Goal: Feedback & Contribution: Submit feedback/report problem

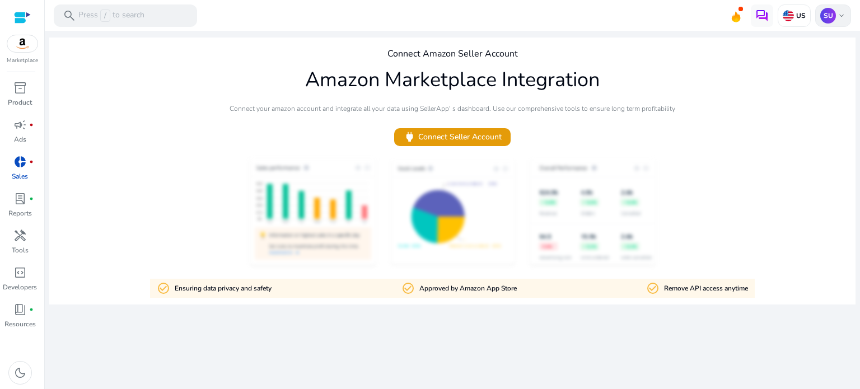
click at [837, 22] on div "SU keyboard_arrow_down" at bounding box center [833, 15] width 36 height 22
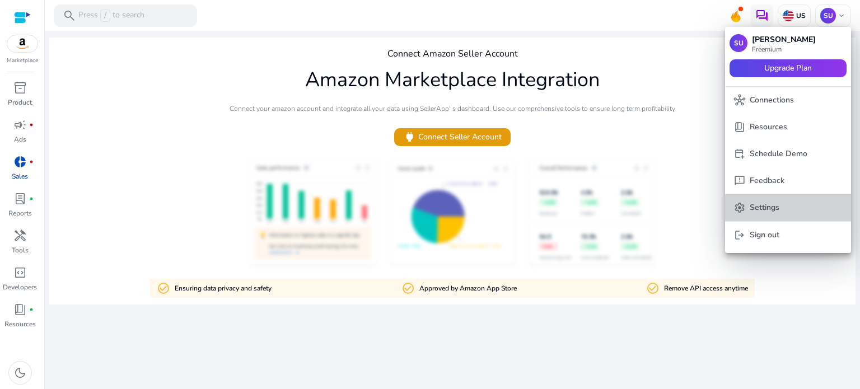
click at [776, 205] on p "Settings" at bounding box center [765, 208] width 30 height 12
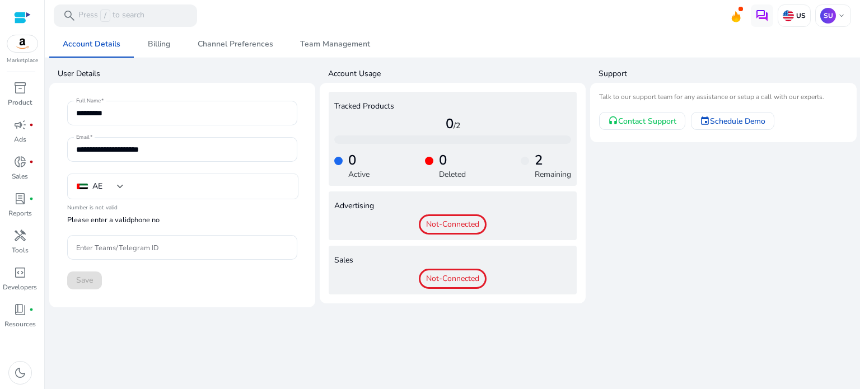
type input "****"
click at [833, 18] on p "SU" at bounding box center [828, 16] width 16 height 16
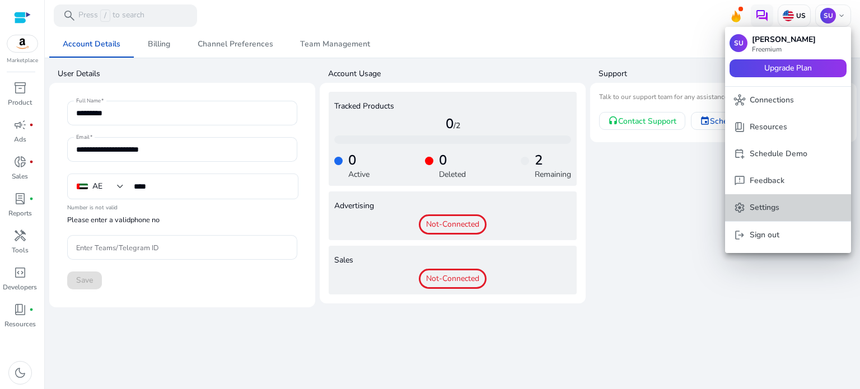
click at [779, 207] on p "Settings" at bounding box center [765, 208] width 30 height 12
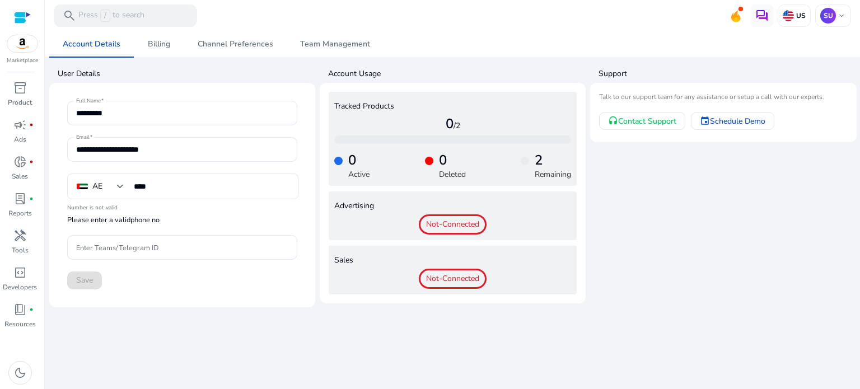
click at [314, 78] on h4 "User Details" at bounding box center [187, 73] width 258 height 11
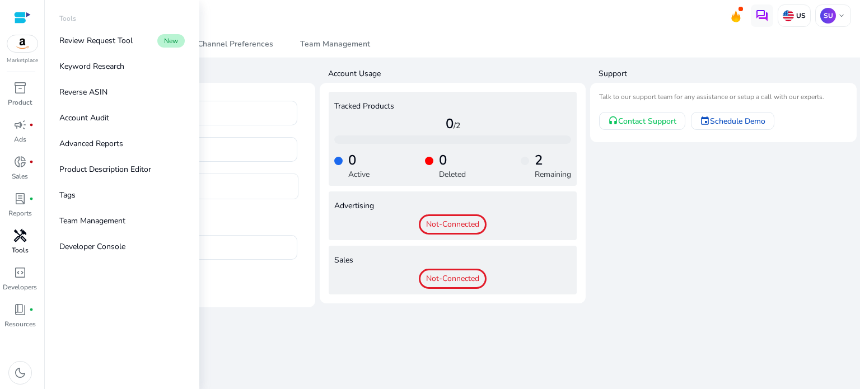
click at [20, 238] on span "handyman" at bounding box center [19, 235] width 13 height 13
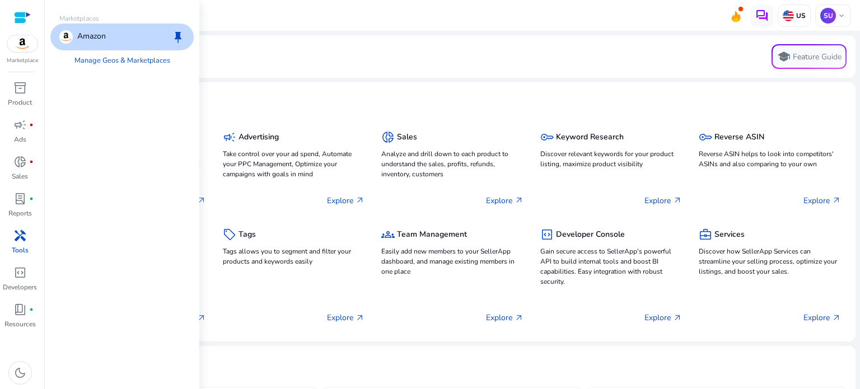
click at [28, 42] on img at bounding box center [22, 43] width 30 height 17
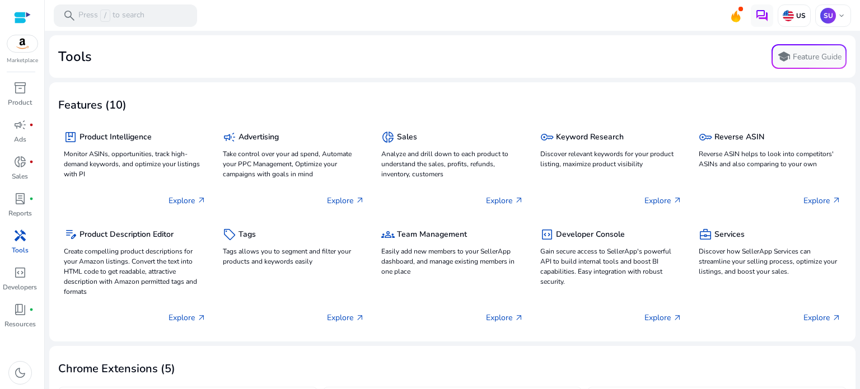
click at [22, 20] on div at bounding box center [22, 17] width 17 height 13
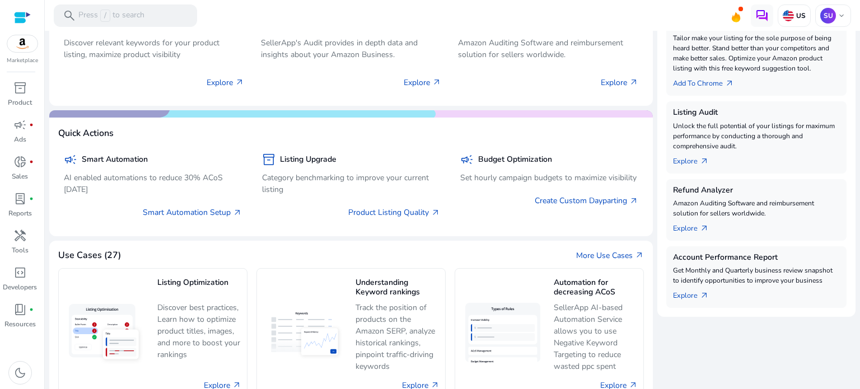
scroll to position [609, 0]
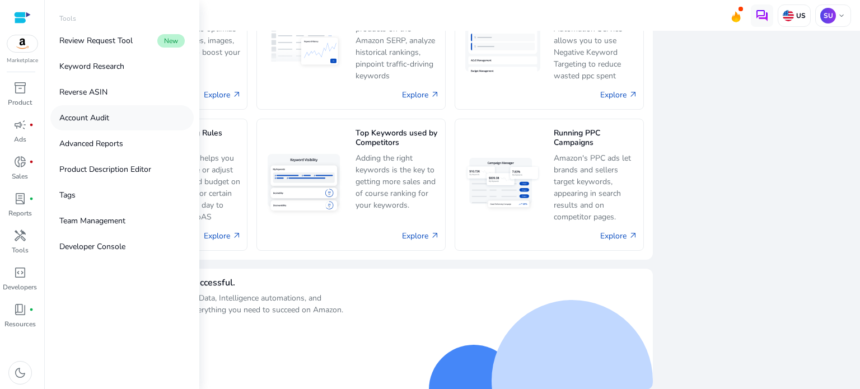
click at [100, 125] on link "Account Audit" at bounding box center [121, 117] width 143 height 25
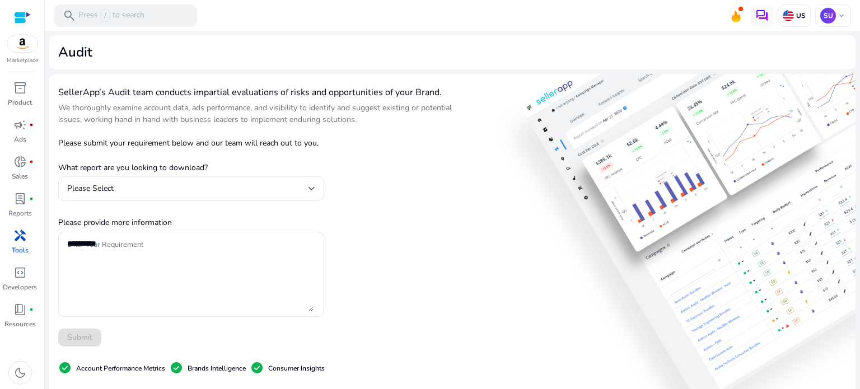
click at [253, 179] on div "Please Select" at bounding box center [191, 188] width 248 height 25
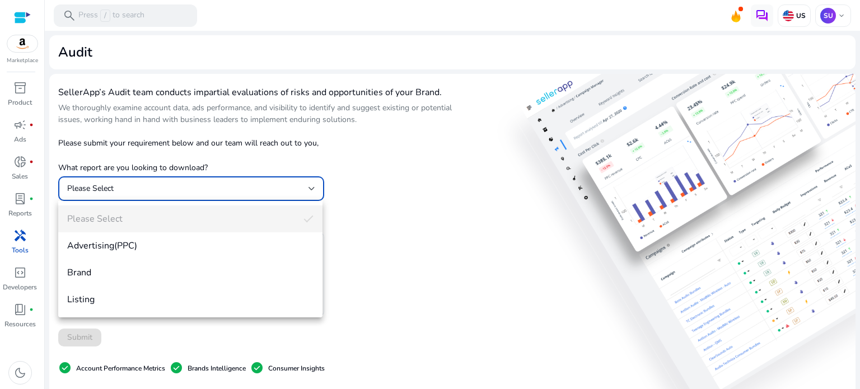
click at [253, 179] on div at bounding box center [430, 194] width 860 height 389
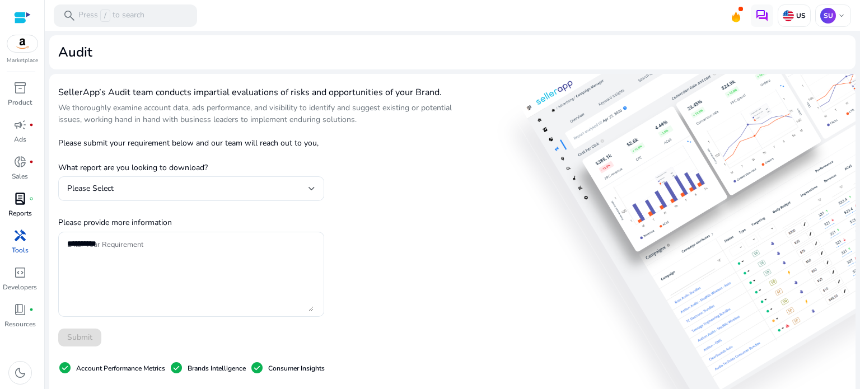
click at [22, 210] on p "Reports" at bounding box center [20, 213] width 24 height 10
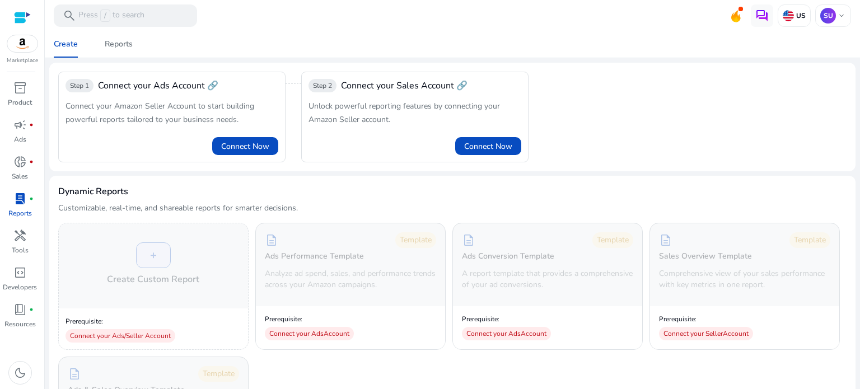
click at [15, 12] on div at bounding box center [22, 17] width 17 height 13
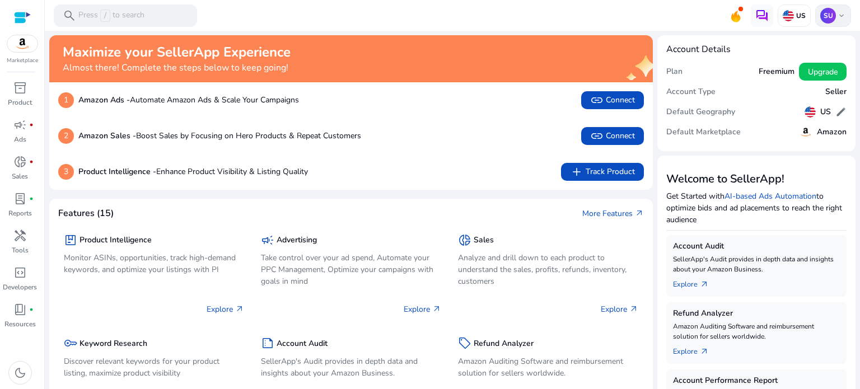
click at [826, 13] on p "SU" at bounding box center [828, 16] width 16 height 16
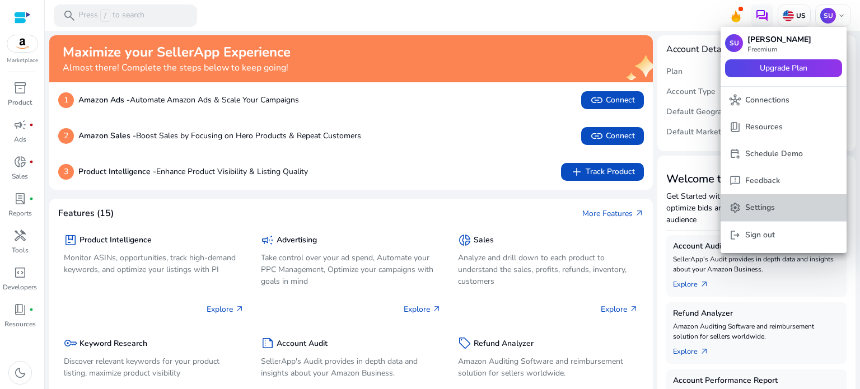
click at [764, 209] on p "Settings" at bounding box center [760, 208] width 30 height 12
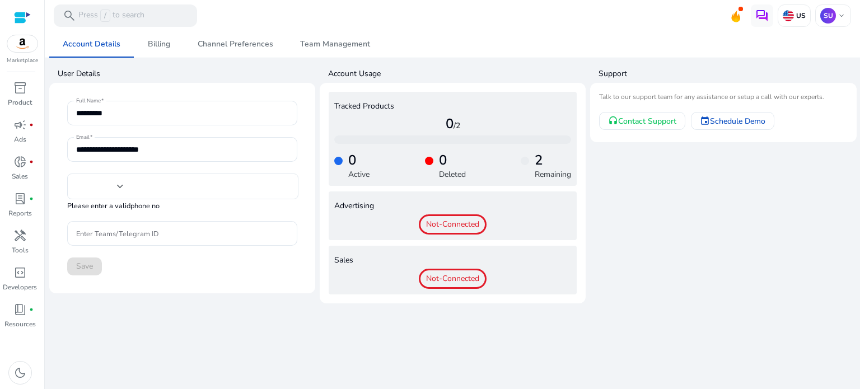
type input "****"
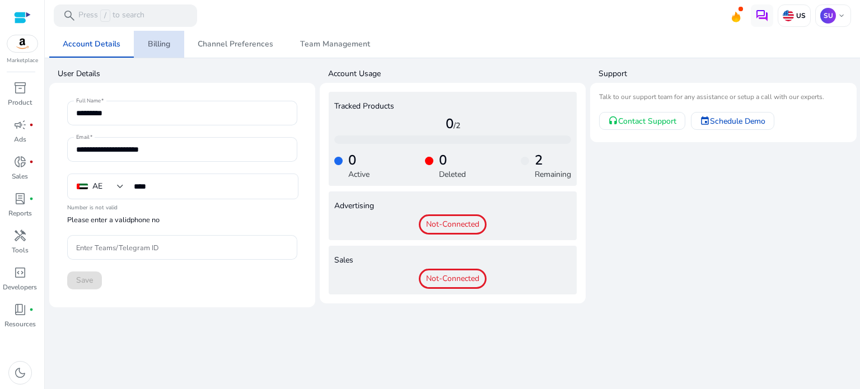
click at [175, 48] on link "Billing" at bounding box center [159, 44] width 50 height 27
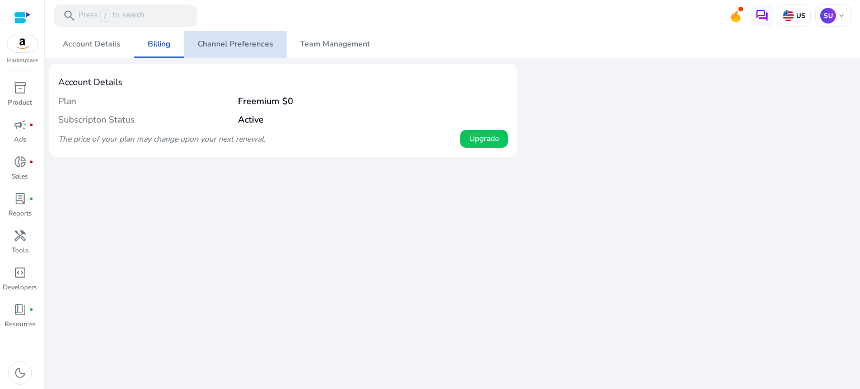
click at [241, 48] on span "Channel Preferences" at bounding box center [236, 44] width 76 height 8
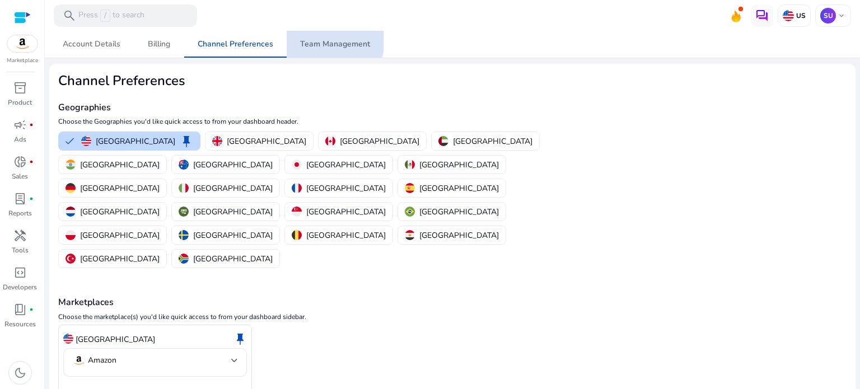
click at [319, 40] on span "Team Management" at bounding box center [335, 44] width 70 height 8
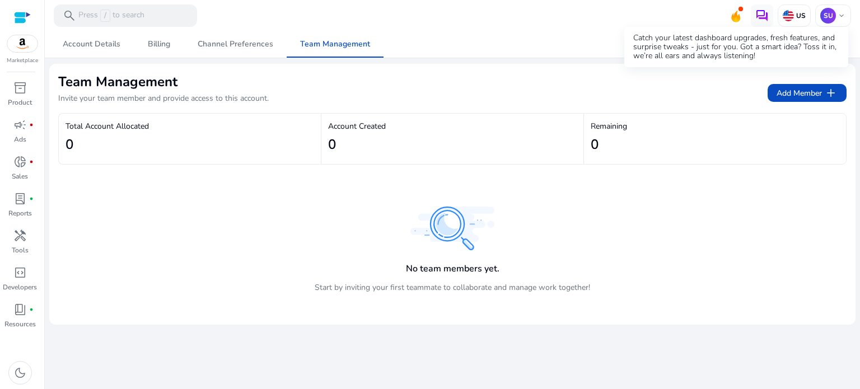
click at [737, 17] on icon at bounding box center [735, 20] width 3 height 6
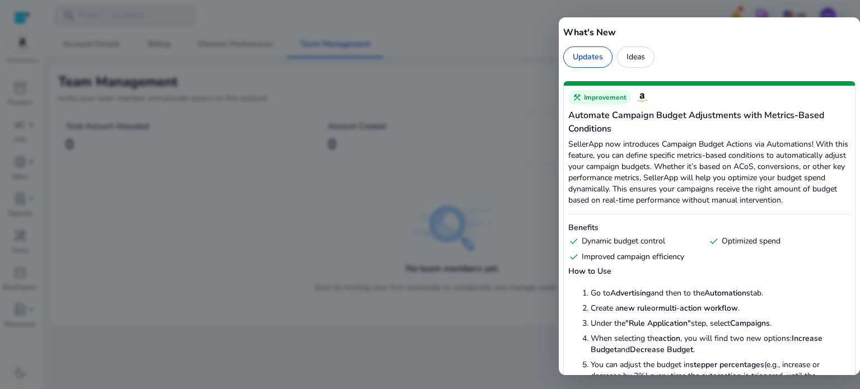
click at [458, 138] on div at bounding box center [430, 194] width 860 height 389
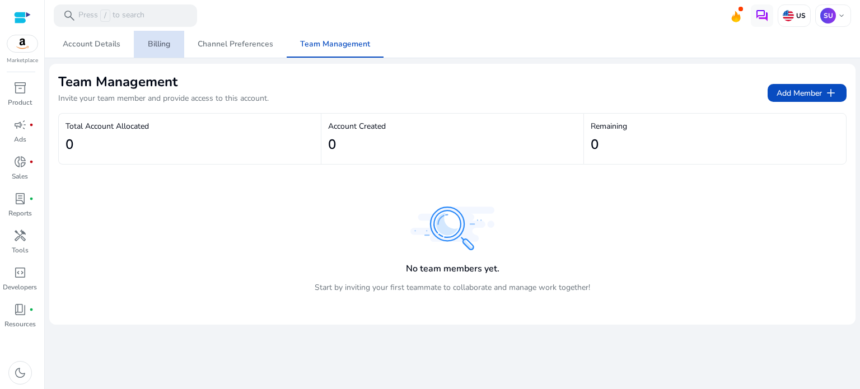
click at [166, 40] on span "Billing" at bounding box center [159, 44] width 22 height 8
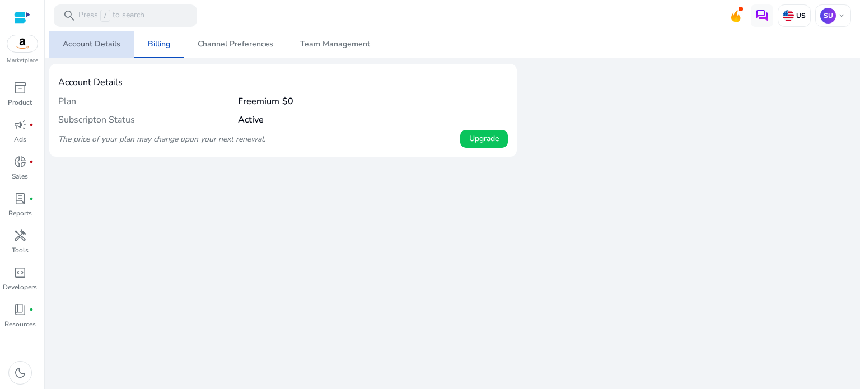
click at [106, 48] on span "Account Details" at bounding box center [92, 44] width 58 height 8
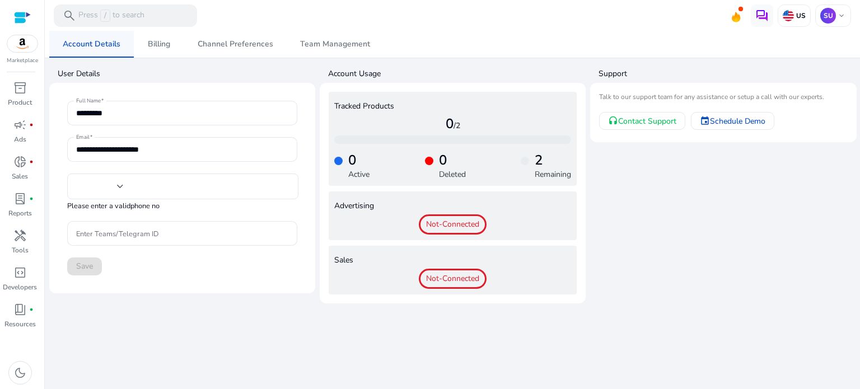
type input "****"
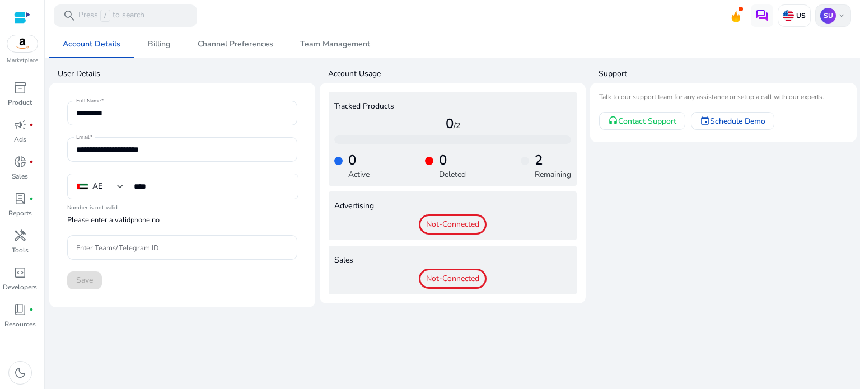
click at [842, 15] on span "keyboard_arrow_down" at bounding box center [841, 15] width 9 height 9
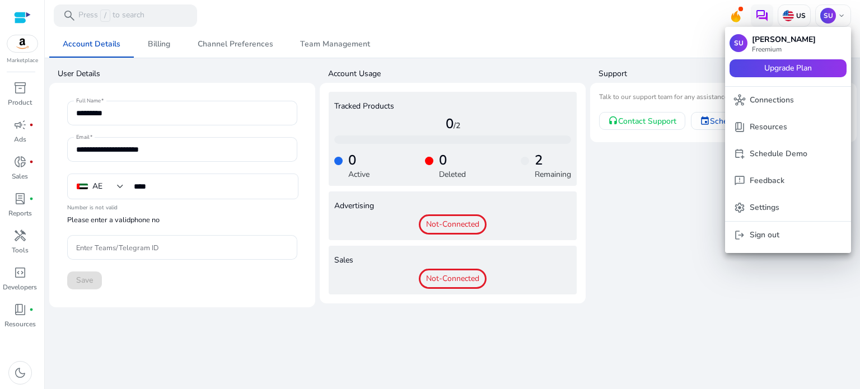
click at [671, 171] on div at bounding box center [430, 194] width 860 height 389
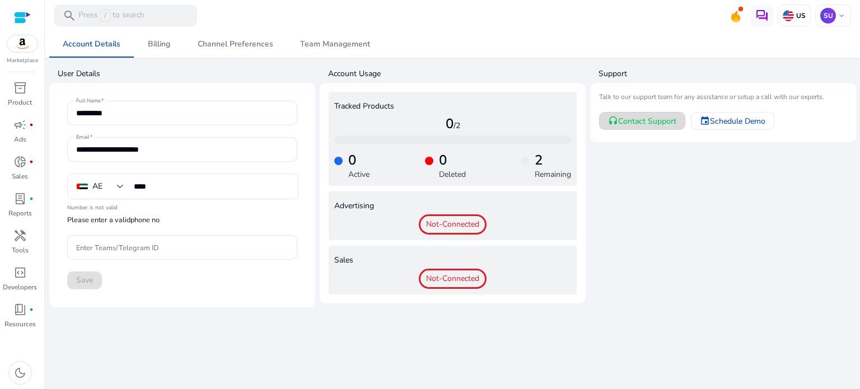
click at [661, 120] on span "Contact Support" at bounding box center [647, 121] width 58 height 12
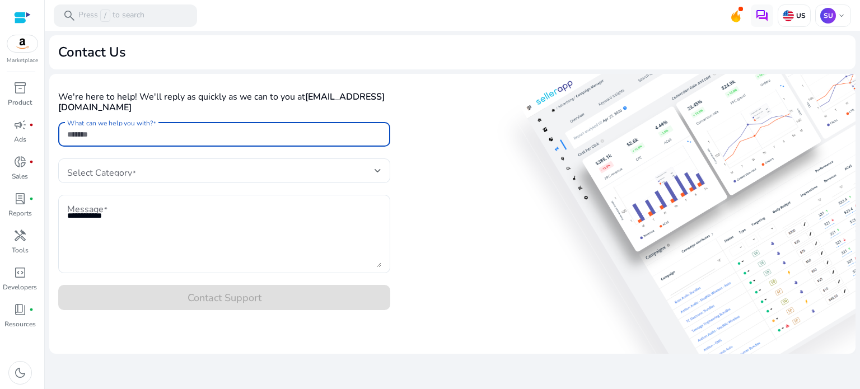
click at [134, 136] on input "What can we help you with?" at bounding box center [224, 134] width 314 height 12
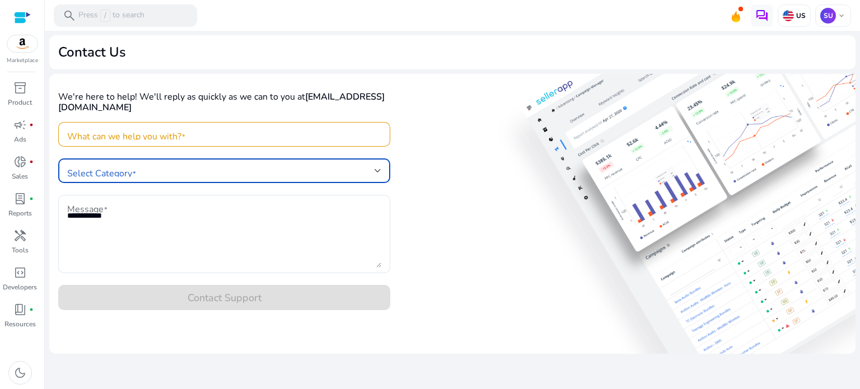
click at [125, 166] on span at bounding box center [220, 171] width 307 height 12
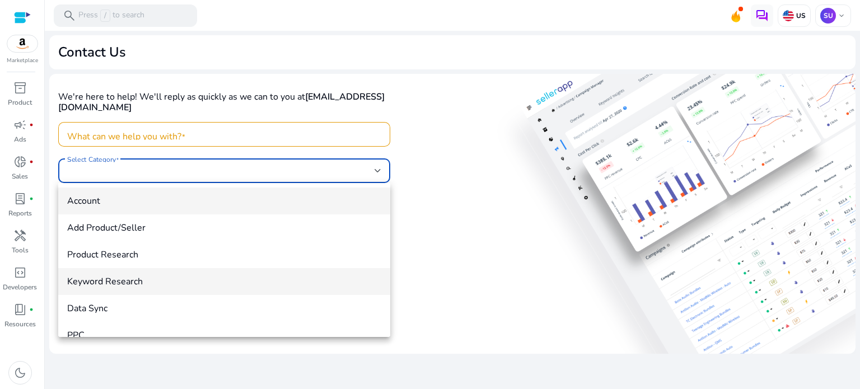
scroll to position [43, 0]
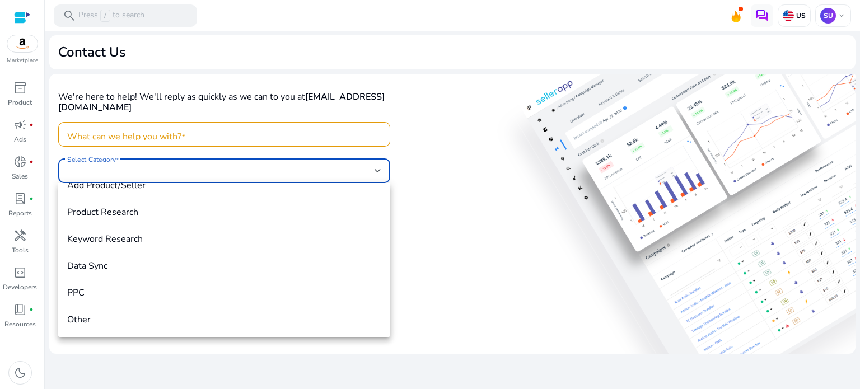
click at [428, 210] on div at bounding box center [430, 194] width 860 height 389
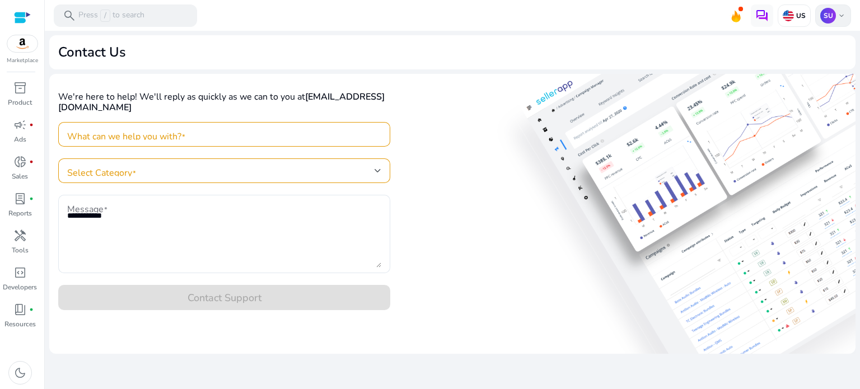
click at [830, 15] on p "SU" at bounding box center [828, 16] width 16 height 16
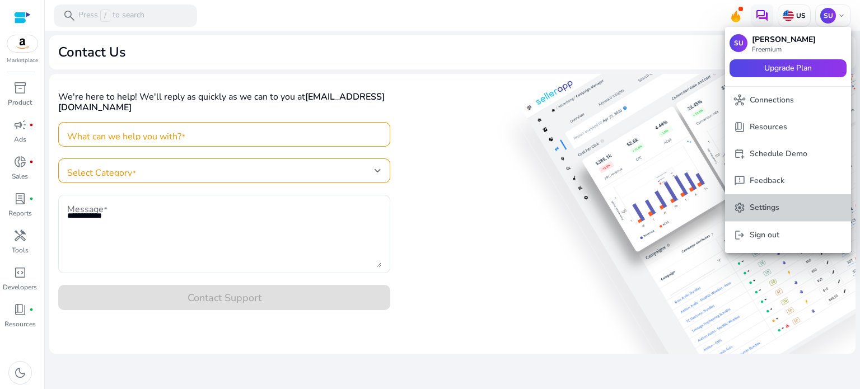
click at [773, 207] on p "Settings" at bounding box center [765, 208] width 30 height 12
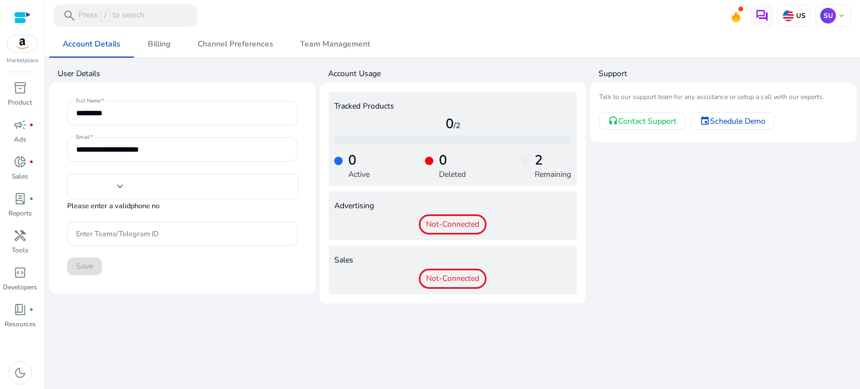
type input "****"
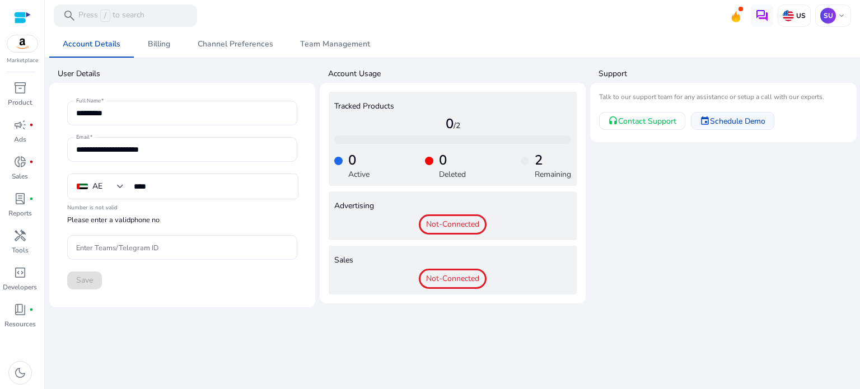
click at [743, 118] on span "Schedule Demo" at bounding box center [737, 121] width 55 height 12
click at [844, 15] on span "keyboard_arrow_down" at bounding box center [841, 15] width 9 height 9
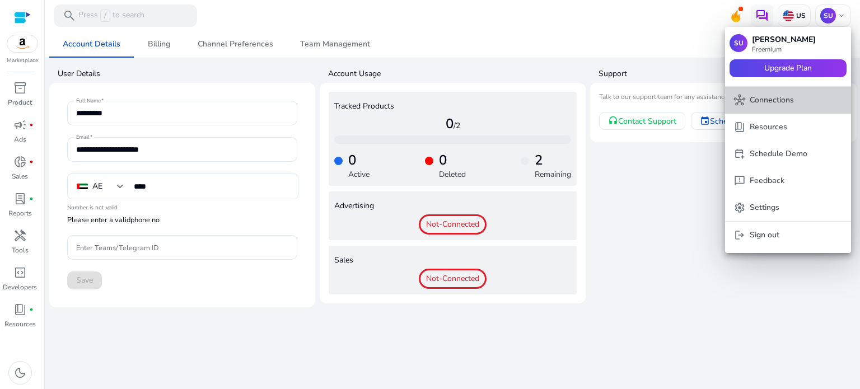
click at [798, 99] on span "hub Connections" at bounding box center [788, 100] width 108 height 12
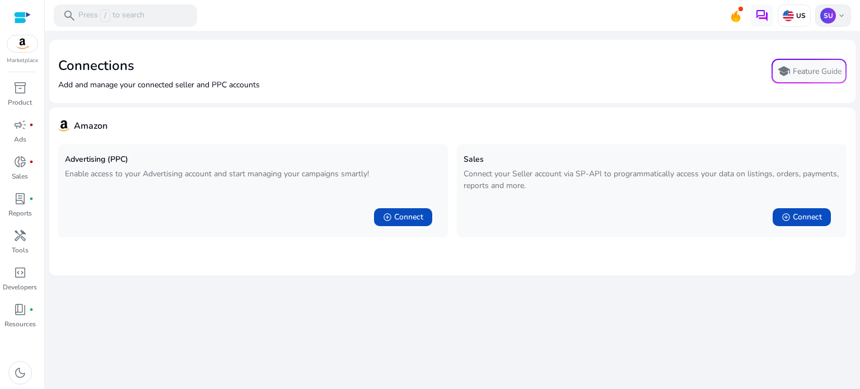
click at [840, 12] on span "keyboard_arrow_down" at bounding box center [841, 15] width 9 height 9
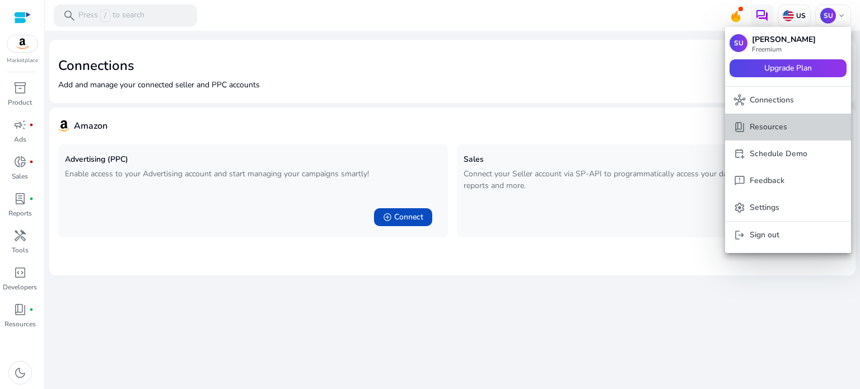
click at [789, 135] on button "book_4 Resources" at bounding box center [788, 127] width 126 height 27
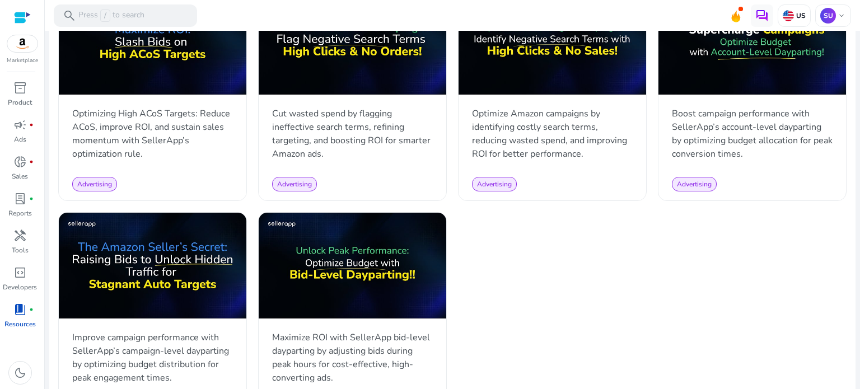
scroll to position [1096, 0]
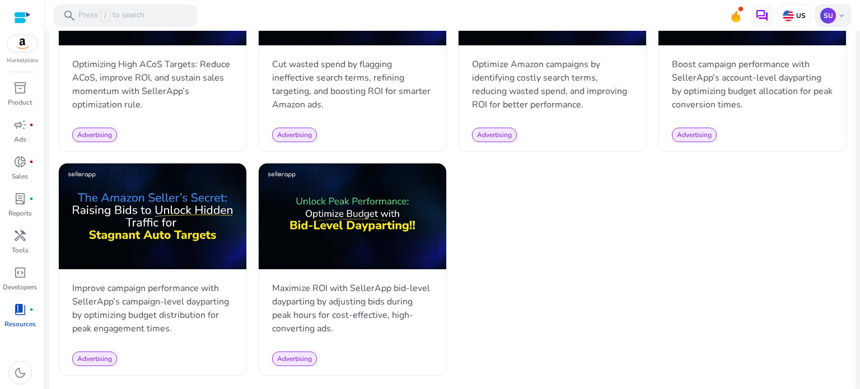
click at [837, 18] on span "keyboard_arrow_down" at bounding box center [841, 15] width 9 height 9
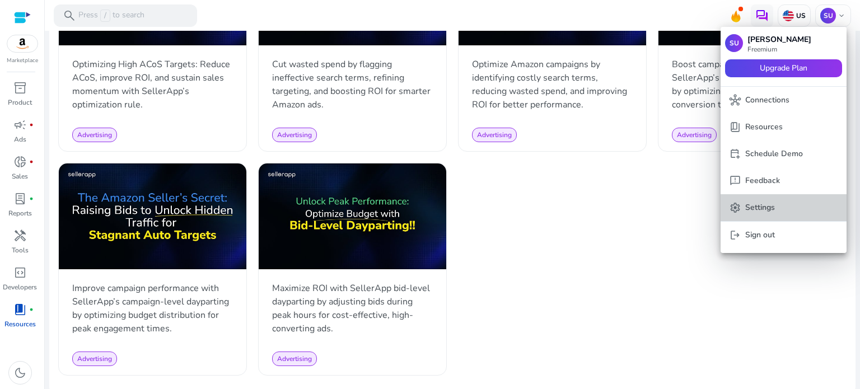
click at [763, 210] on p "Settings" at bounding box center [760, 208] width 30 height 12
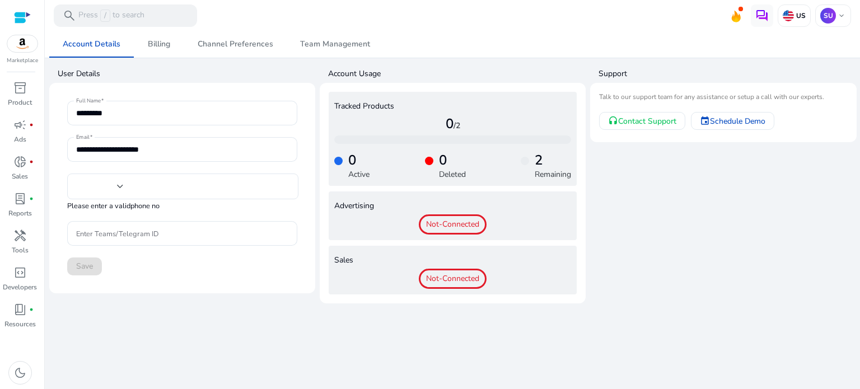
type input "****"
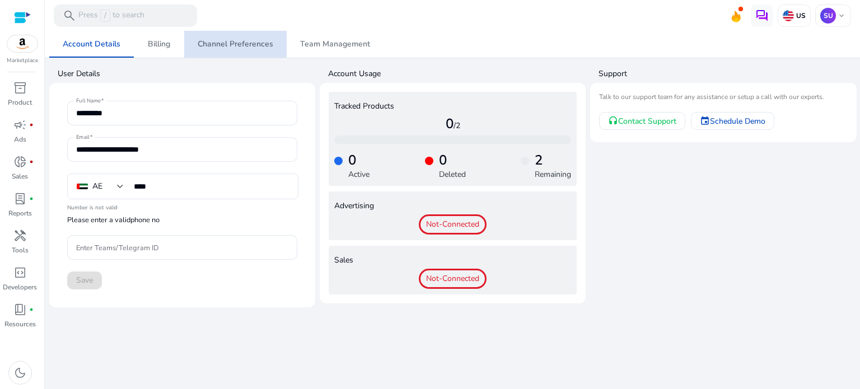
click at [261, 37] on span "Channel Preferences" at bounding box center [236, 44] width 76 height 27
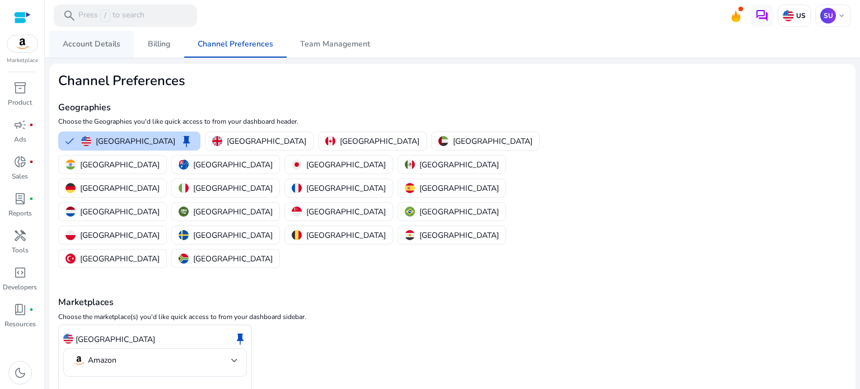
click at [86, 49] on span "Account Details" at bounding box center [92, 44] width 58 height 27
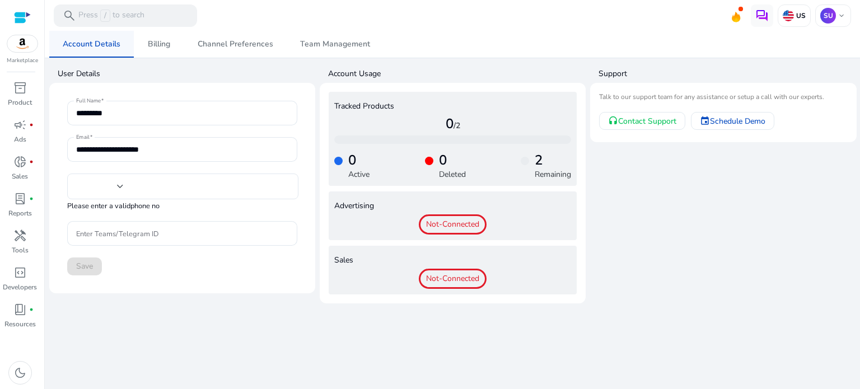
type input "****"
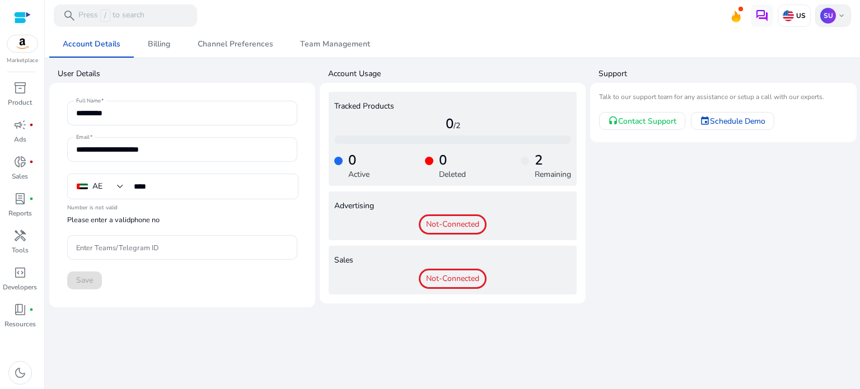
click at [847, 14] on div "SU keyboard_arrow_down" at bounding box center [833, 15] width 36 height 22
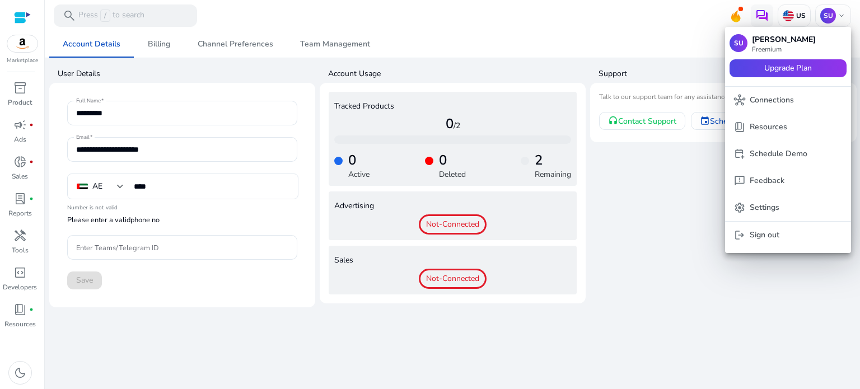
click at [678, 205] on div at bounding box center [430, 194] width 860 height 389
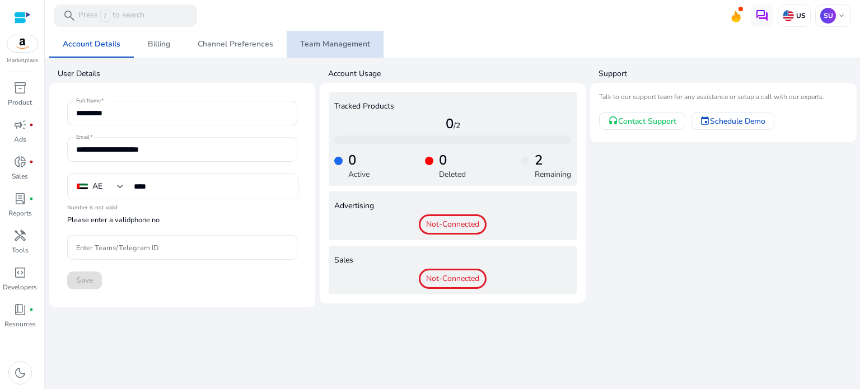
click at [352, 51] on span "Team Management" at bounding box center [335, 44] width 70 height 27
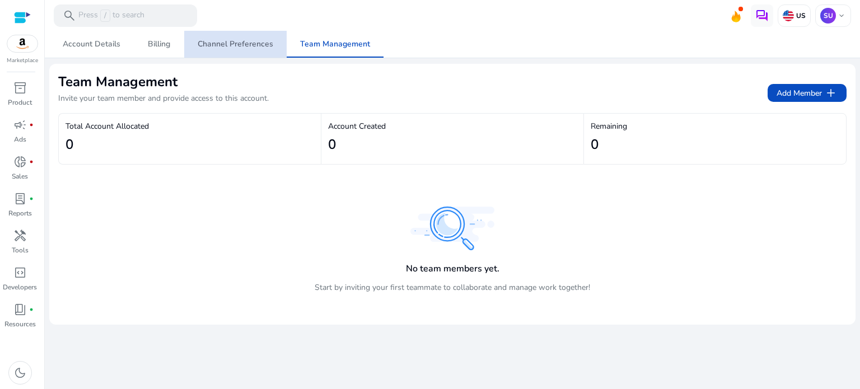
click at [238, 53] on span "Channel Preferences" at bounding box center [236, 44] width 76 height 27
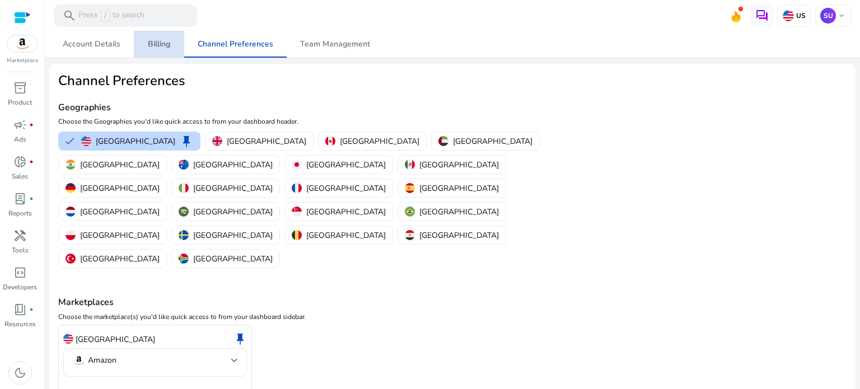
click at [172, 49] on link "Billing" at bounding box center [159, 44] width 50 height 27
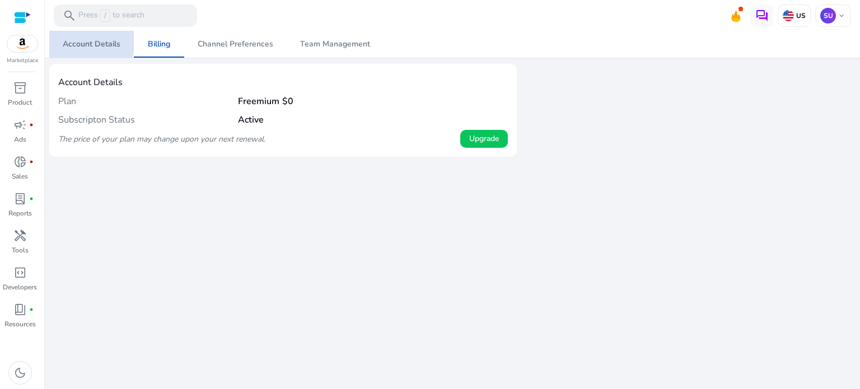
click at [69, 38] on span "Account Details" at bounding box center [92, 44] width 58 height 27
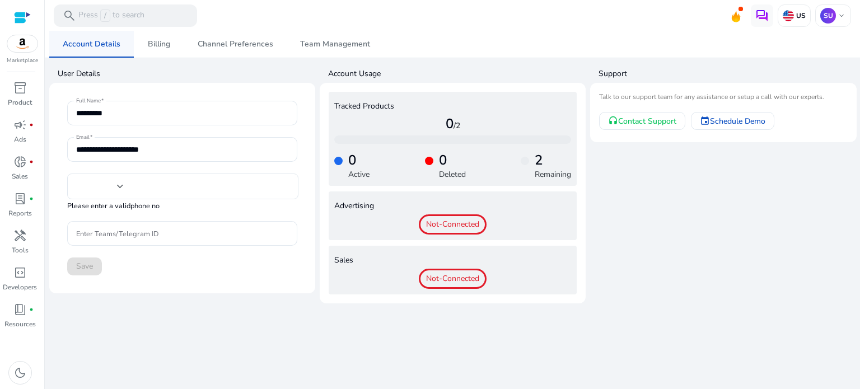
type input "****"
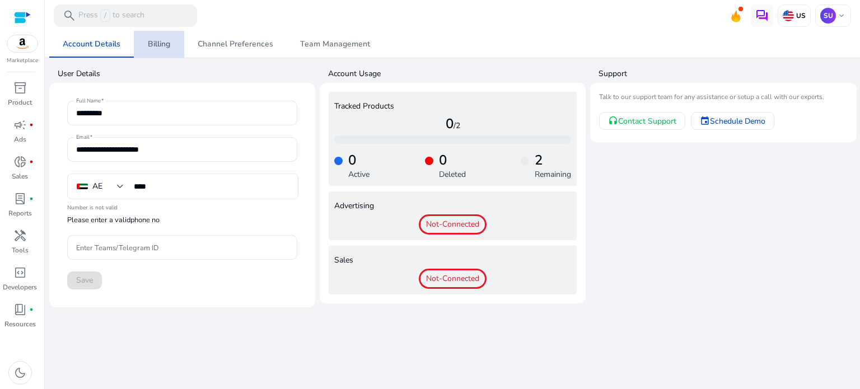
click at [161, 43] on span "Billing" at bounding box center [159, 44] width 22 height 8
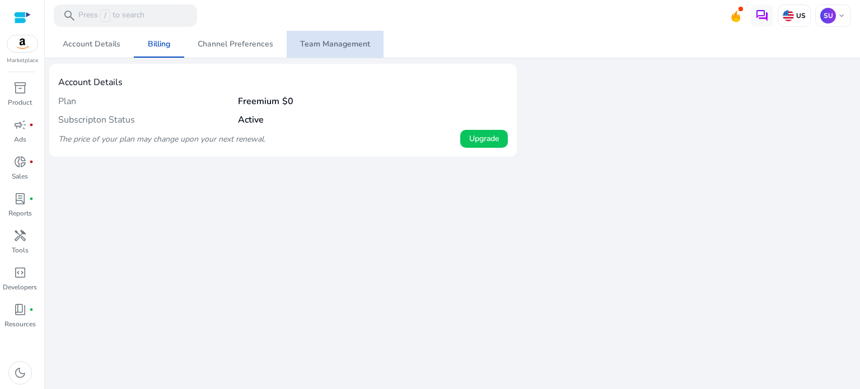
click at [334, 34] on span "Team Management" at bounding box center [335, 44] width 70 height 27
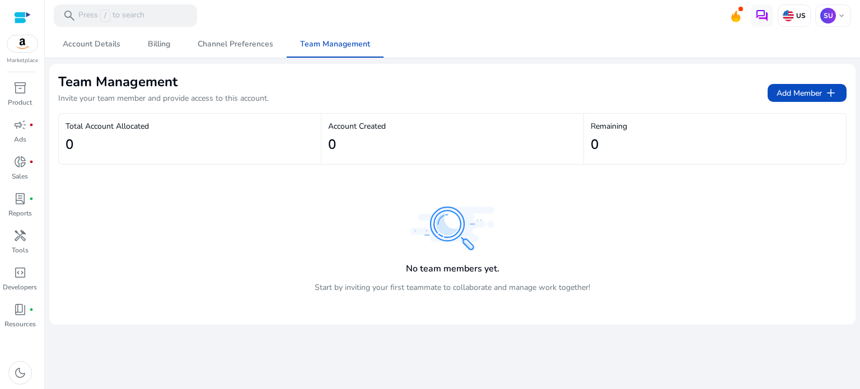
click at [486, 119] on div "Account Created 0" at bounding box center [452, 139] width 262 height 50
click at [82, 44] on span "Account Details" at bounding box center [92, 44] width 58 height 8
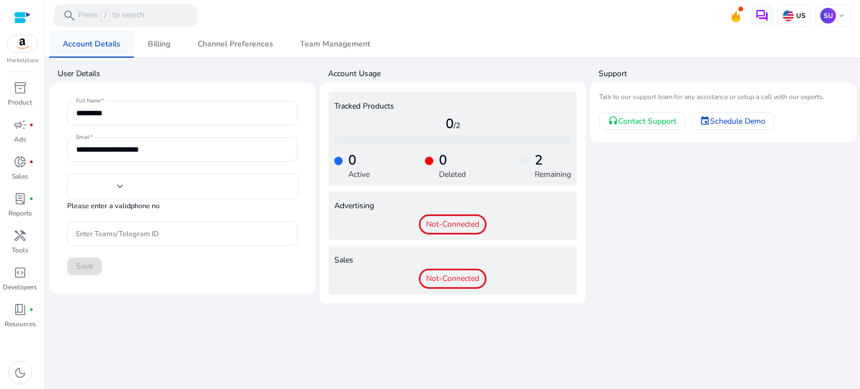
type input "****"
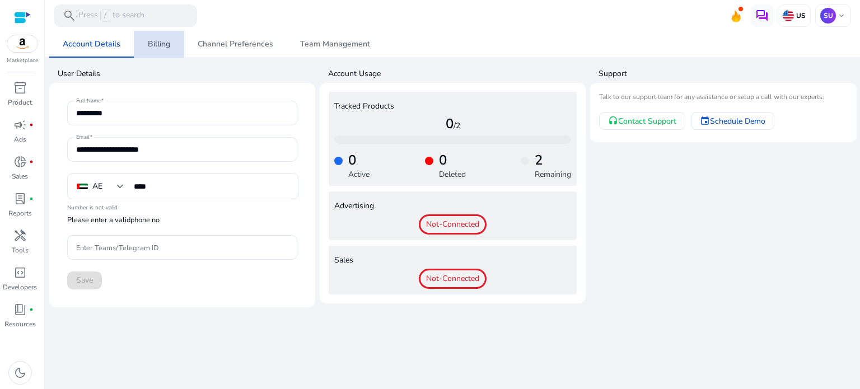
click at [162, 43] on span "Billing" at bounding box center [159, 44] width 22 height 8
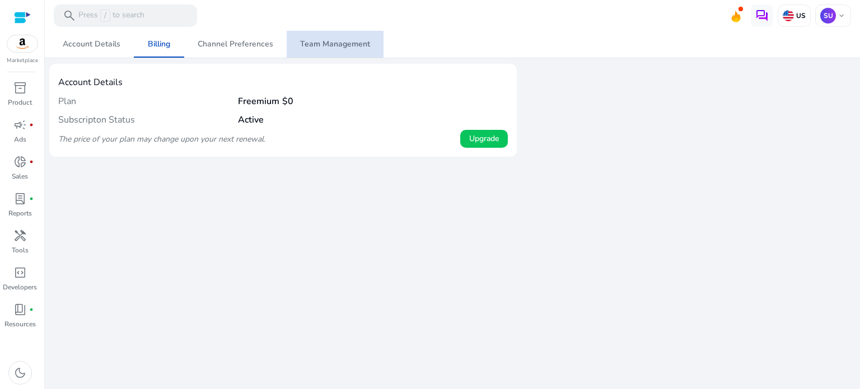
click at [344, 48] on span "Team Management" at bounding box center [335, 44] width 70 height 8
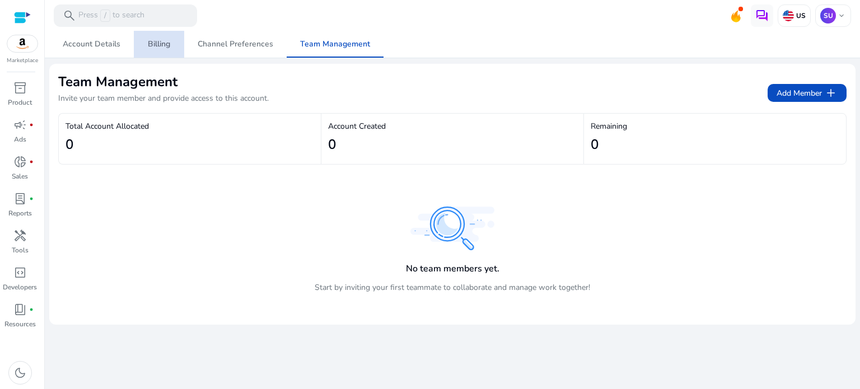
click at [159, 43] on span "Billing" at bounding box center [159, 44] width 22 height 8
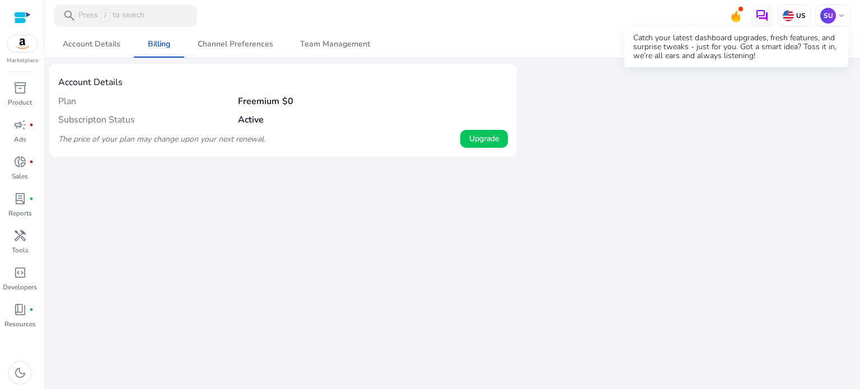
click at [733, 22] on icon at bounding box center [735, 15] width 17 height 16
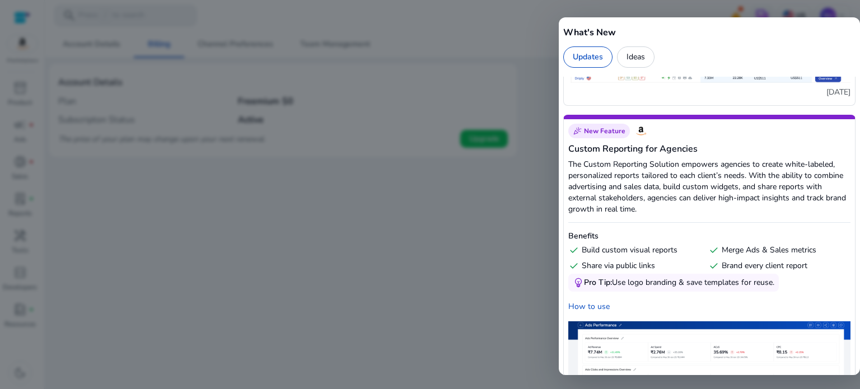
scroll to position [3589, 0]
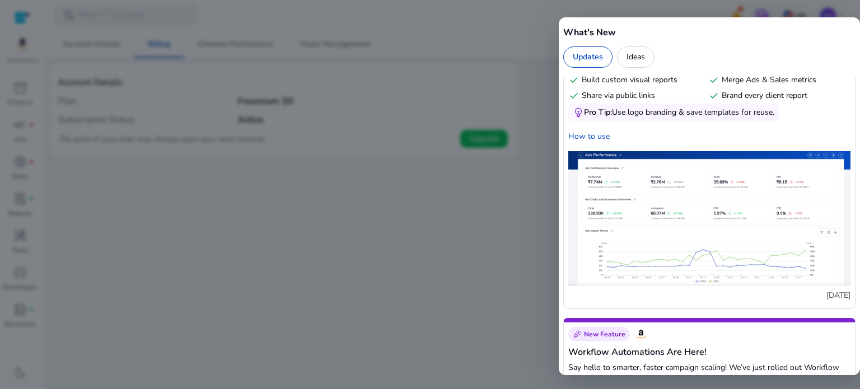
click at [419, 213] on div at bounding box center [430, 194] width 860 height 389
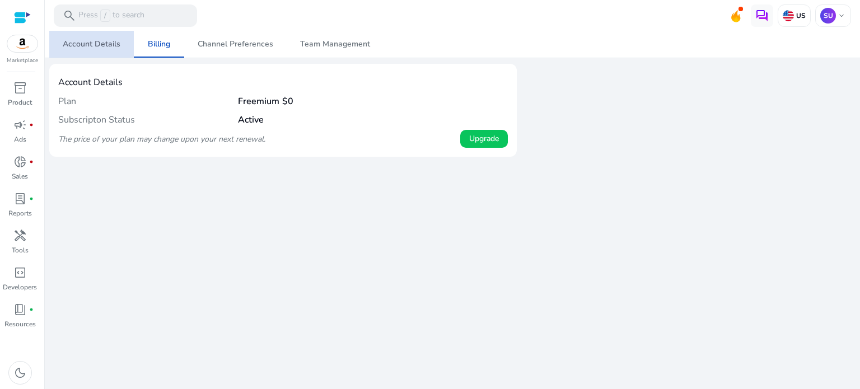
click at [99, 46] on span "Account Details" at bounding box center [92, 44] width 58 height 8
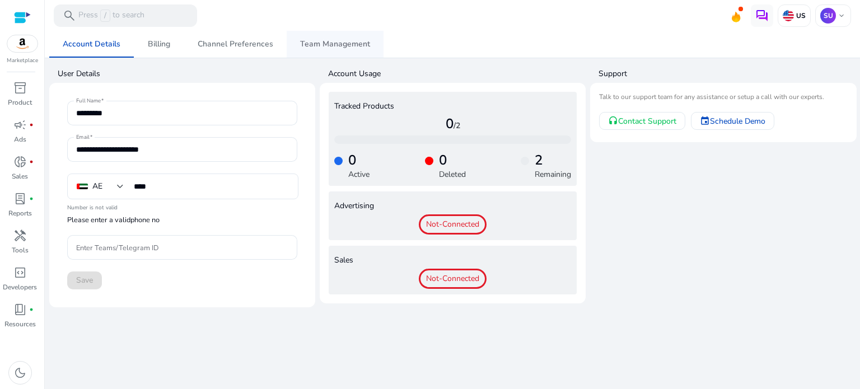
click at [338, 40] on span "Team Management" at bounding box center [335, 44] width 70 height 8
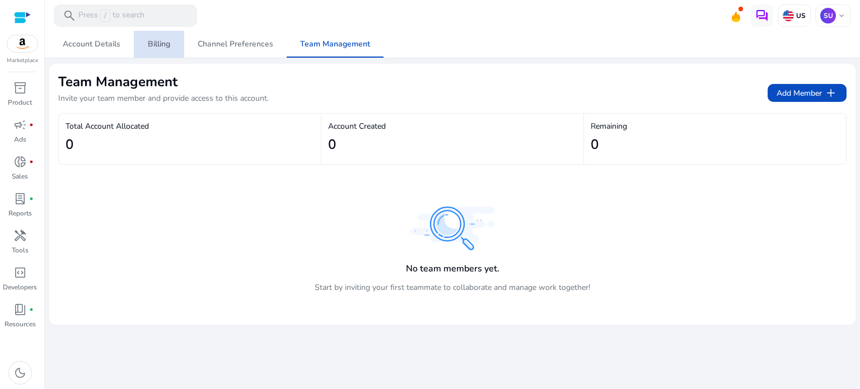
click at [170, 47] on link "Billing" at bounding box center [159, 44] width 50 height 27
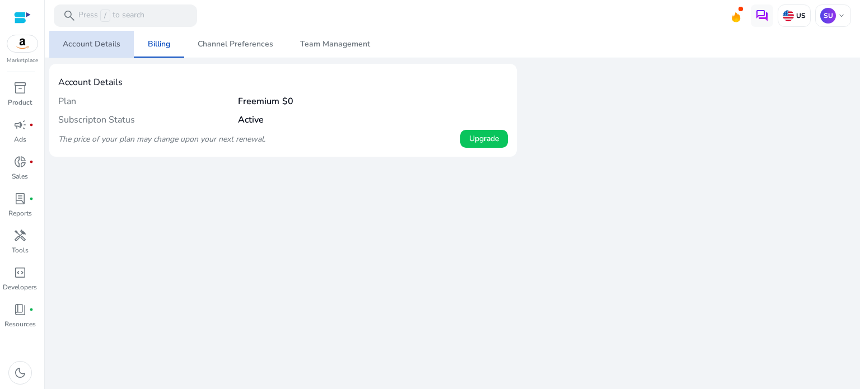
click at [106, 45] on span "Account Details" at bounding box center [92, 44] width 58 height 8
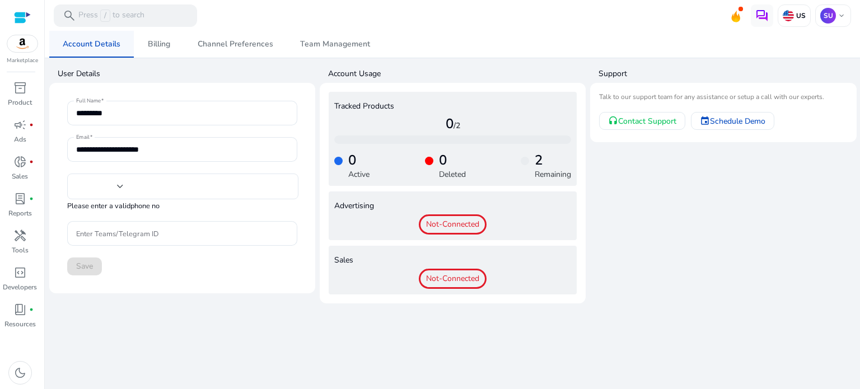
type input "****"
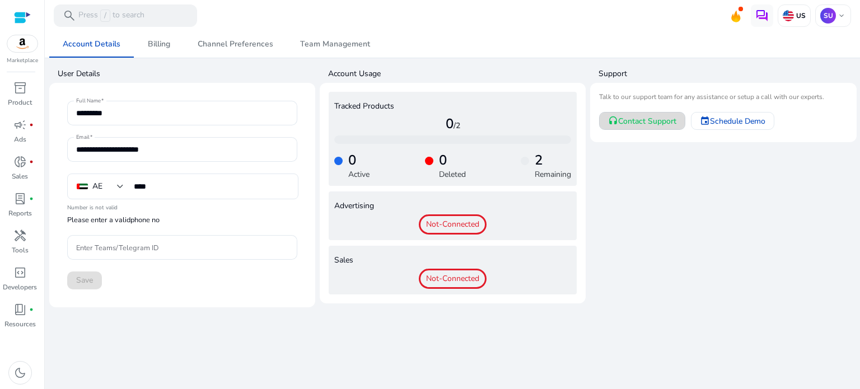
click at [647, 121] on span "Contact Support" at bounding box center [647, 121] width 58 height 12
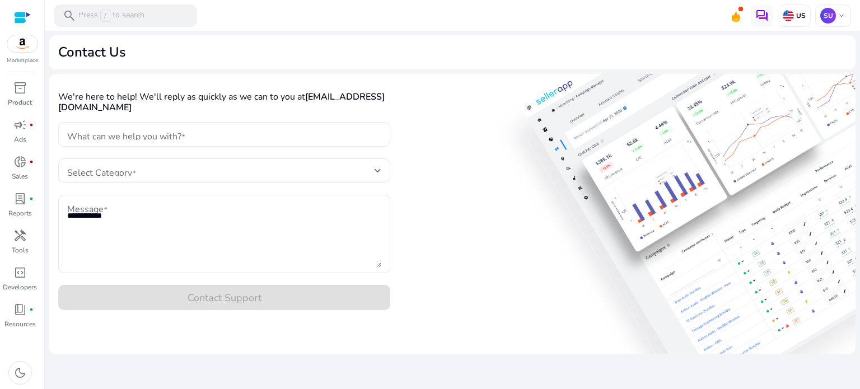
click at [266, 134] on input "What can we help you with?" at bounding box center [224, 134] width 314 height 12
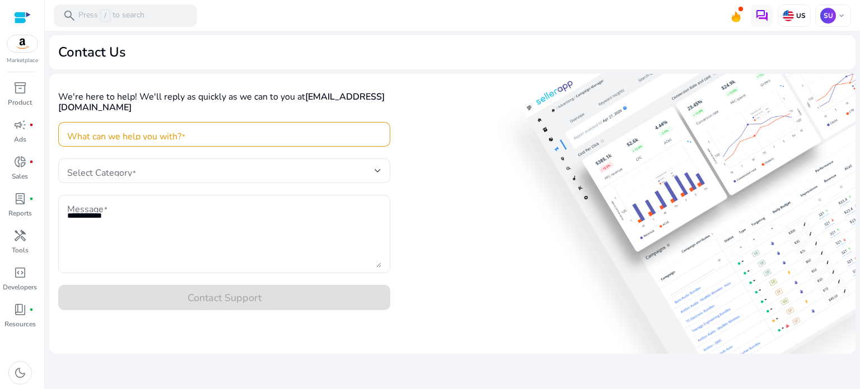
click at [429, 102] on div "We're here to help! We'll reply as quickly as we can to you at syedumar0323@gma…" at bounding box center [452, 196] width 806 height 245
click at [233, 137] on input "What can we help you with?" at bounding box center [224, 134] width 314 height 12
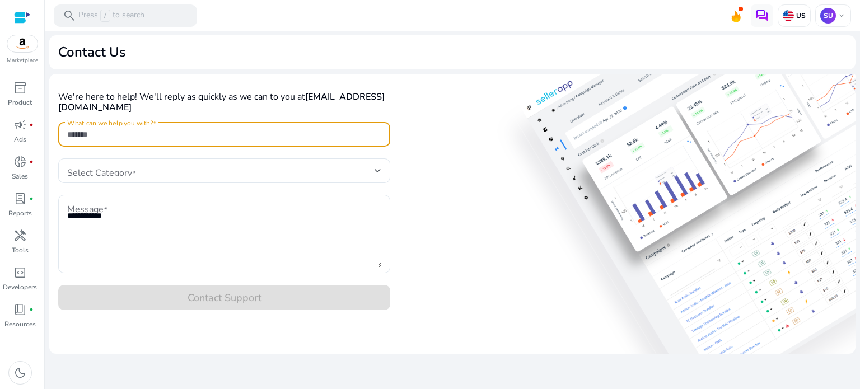
click at [233, 137] on input "What can we help you with?" at bounding box center [224, 134] width 314 height 12
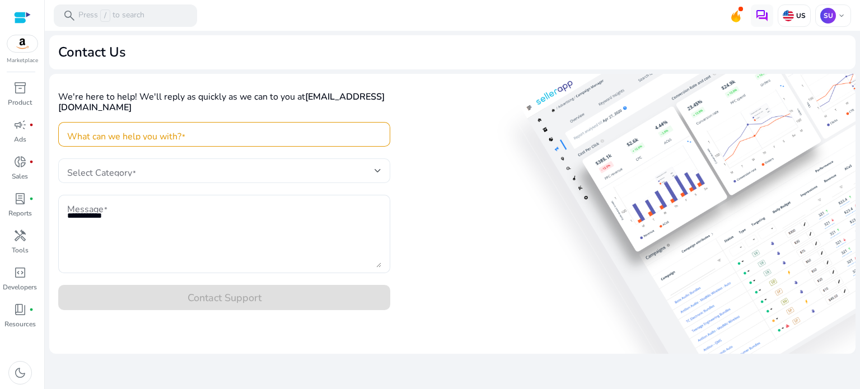
click at [150, 162] on div at bounding box center [224, 170] width 314 height 25
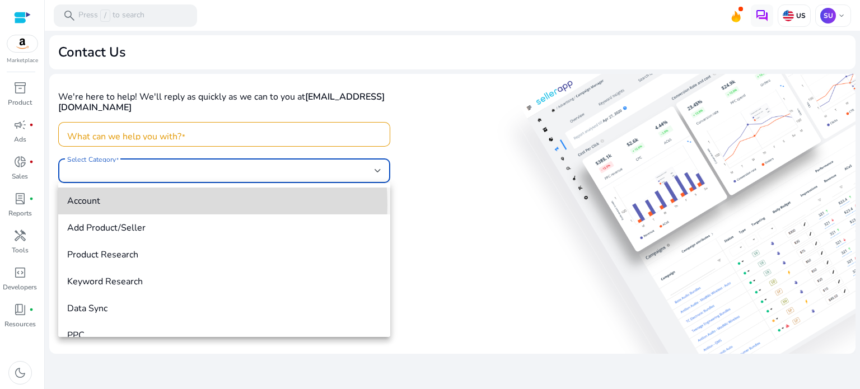
click at [135, 205] on span "Account" at bounding box center [224, 201] width 314 height 12
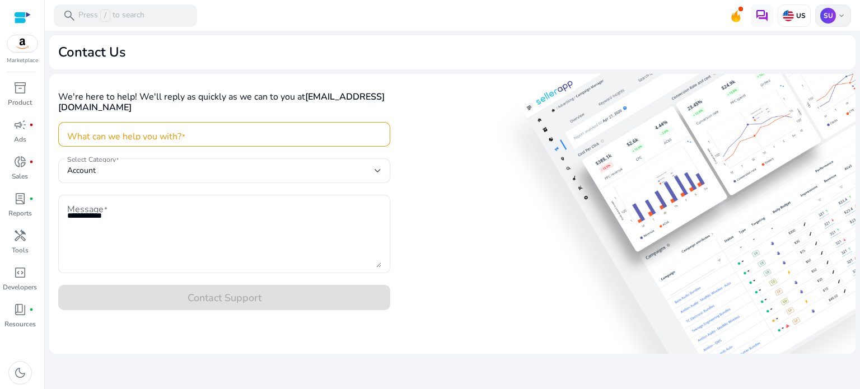
click at [846, 20] on div "SU keyboard_arrow_down" at bounding box center [833, 15] width 36 height 22
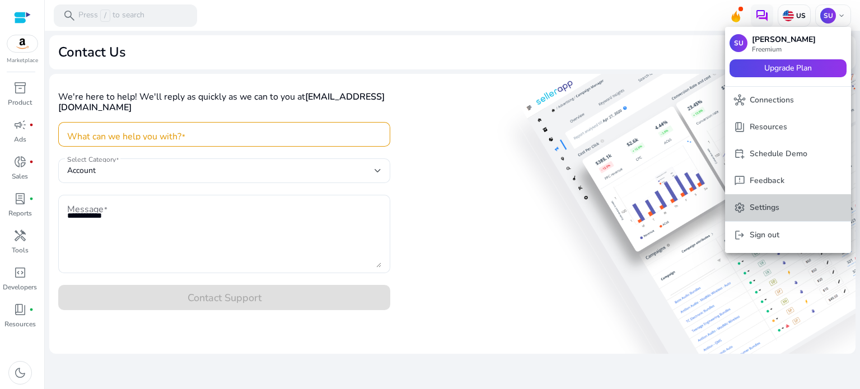
click at [757, 209] on p "Settings" at bounding box center [765, 208] width 30 height 12
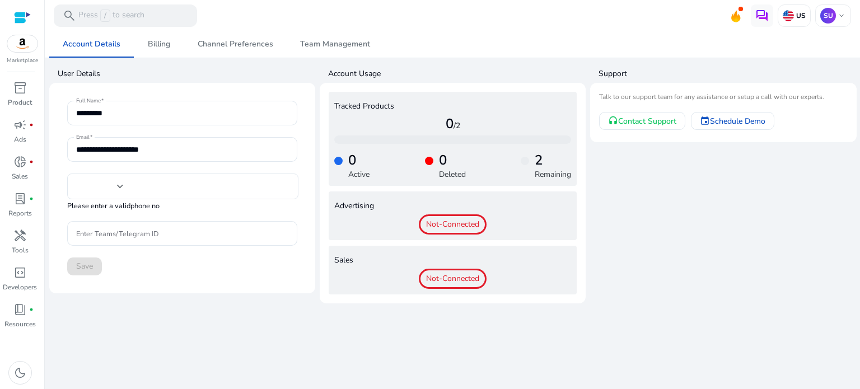
type input "****"
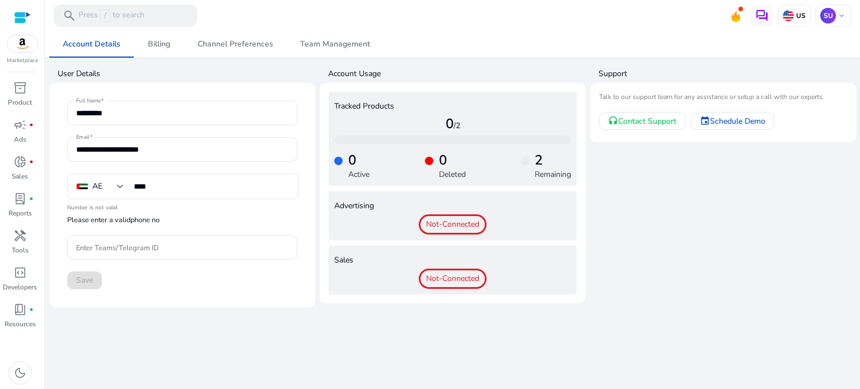
click at [17, 18] on div at bounding box center [22, 17] width 17 height 13
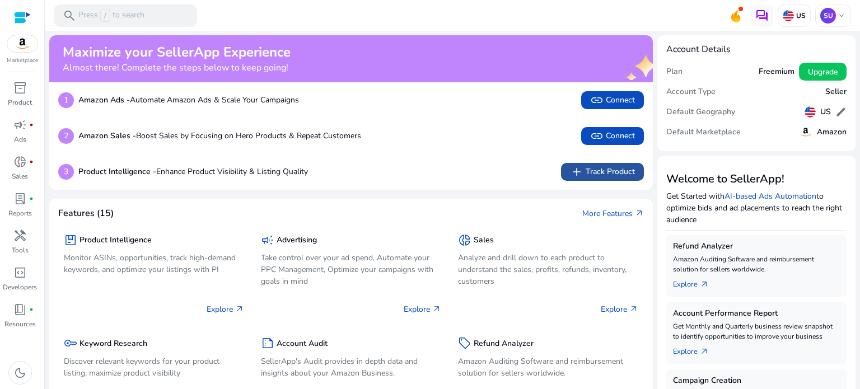
click at [602, 171] on span "add Track Product" at bounding box center [602, 171] width 65 height 13
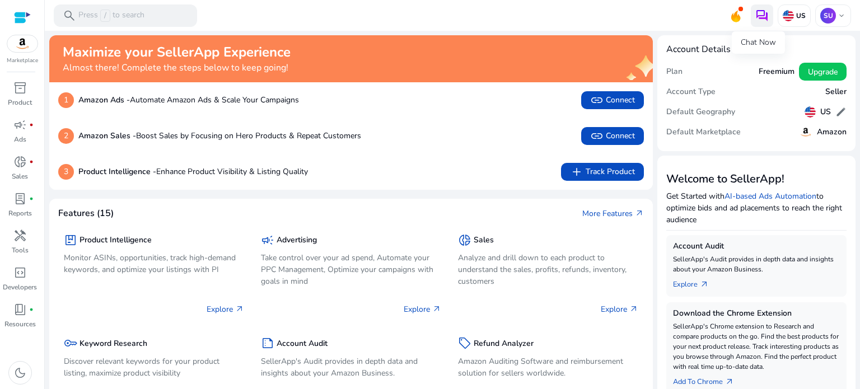
click at [759, 21] on img at bounding box center [761, 15] width 13 height 13
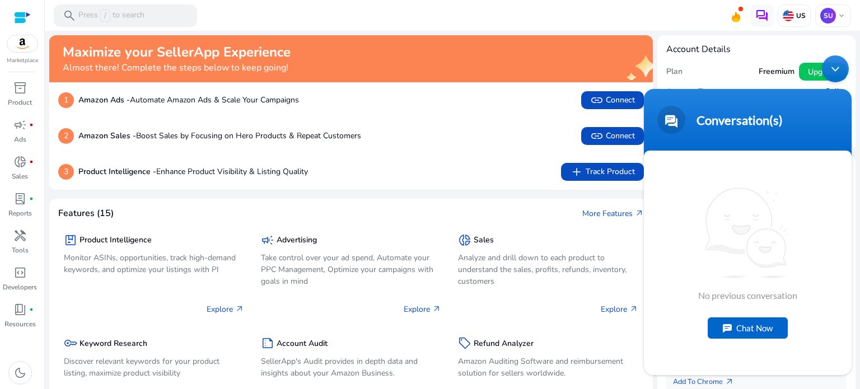
click at [746, 331] on div "Chat Now" at bounding box center [748, 327] width 80 height 21
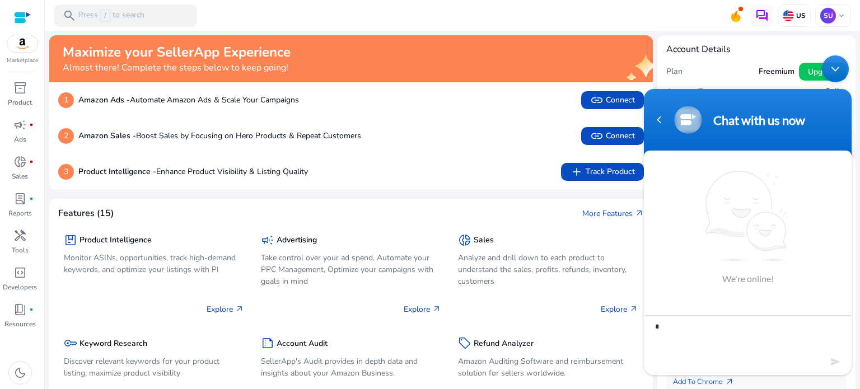
type textarea "**"
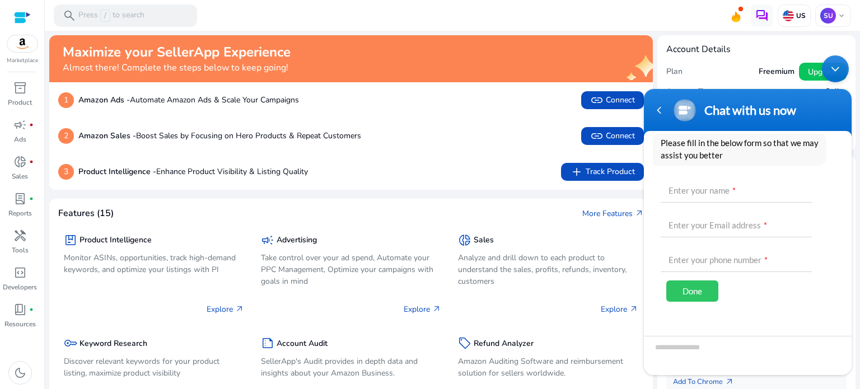
scroll to position [70, 0]
click at [701, 348] on div at bounding box center [748, 348] width 208 height 54
click at [665, 111] on div "Navigation go back" at bounding box center [658, 110] width 17 height 17
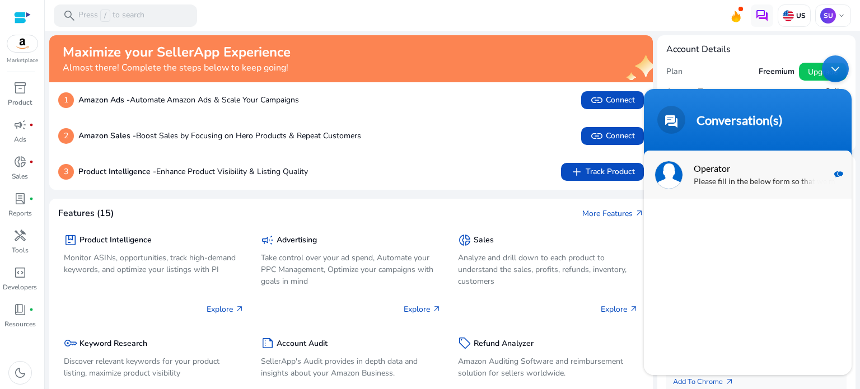
click at [704, 177] on p "Please fill in the below form so that we may assist you better" at bounding box center [764, 182] width 141 height 13
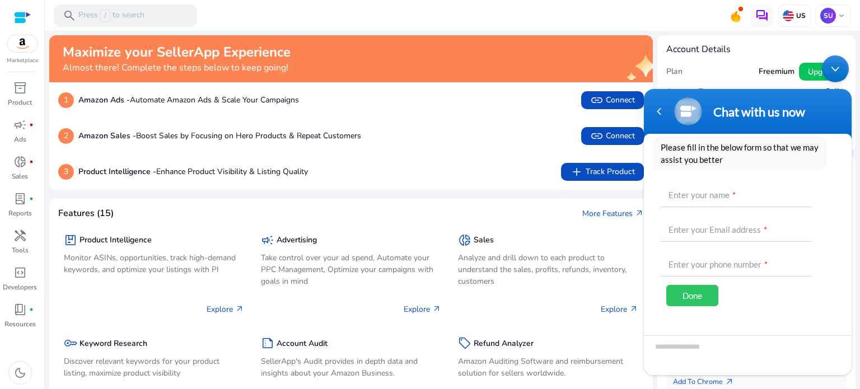
scroll to position [71, 0]
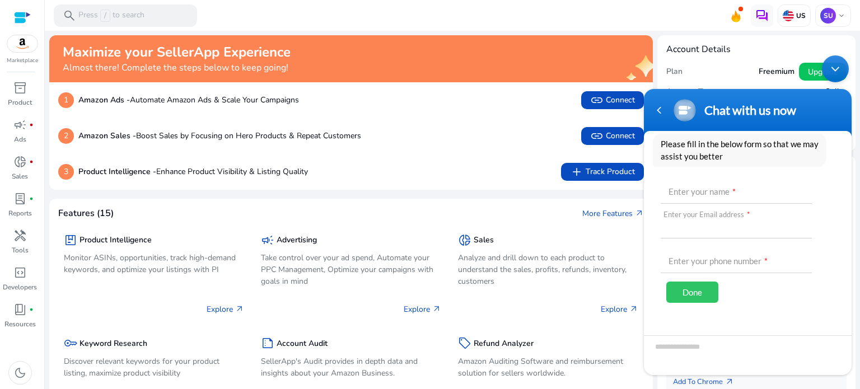
click at [718, 223] on input "text" at bounding box center [736, 225] width 151 height 27
click at [654, 111] on div "Navigation go back" at bounding box center [658, 110] width 17 height 17
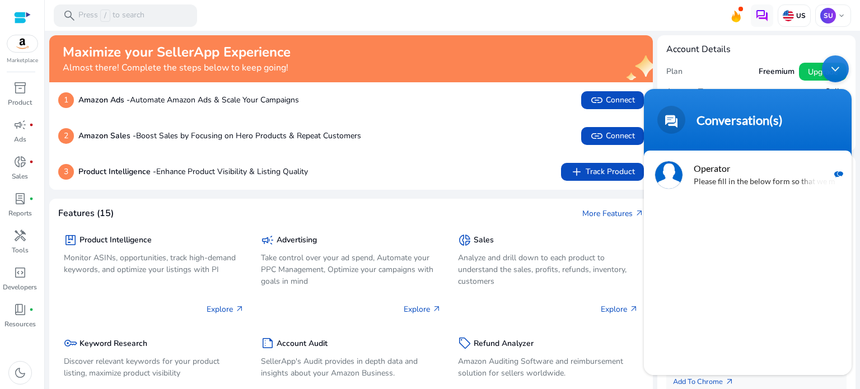
click at [531, 144] on div "2 Amazon Sales - Boost Sales by Focusing on Hero Products & Repeat Customers li…" at bounding box center [351, 136] width 586 height 18
click at [837, 64] on div "Minimize live chat window" at bounding box center [835, 68] width 27 height 27
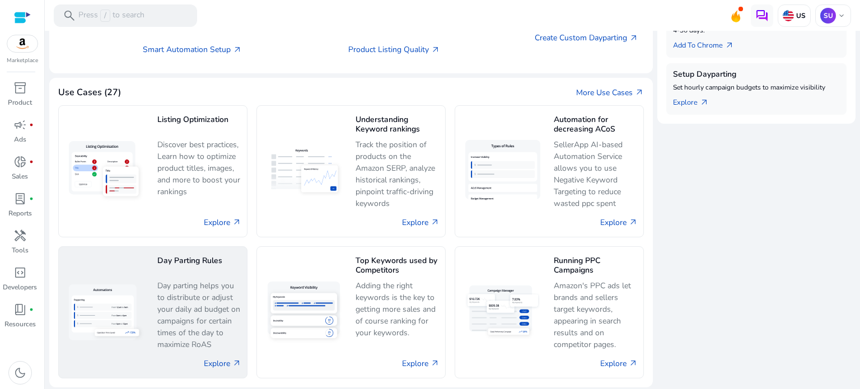
scroll to position [609, 0]
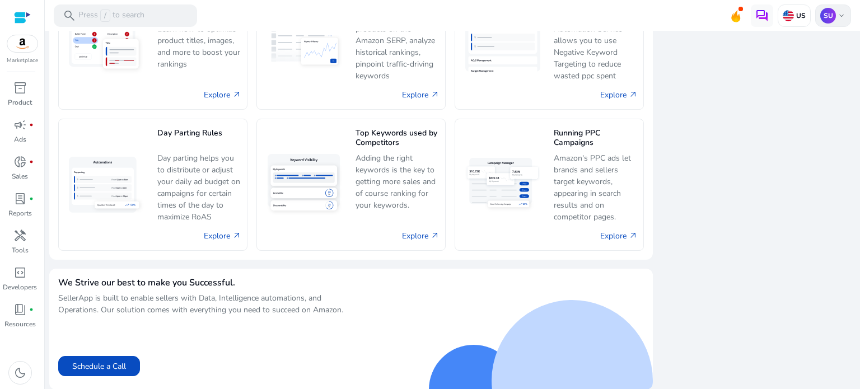
click at [841, 21] on div "SU keyboard_arrow_down" at bounding box center [833, 15] width 36 height 22
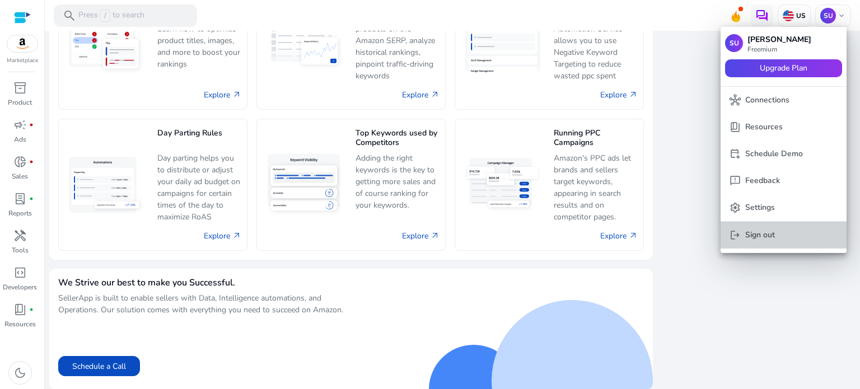
click at [752, 231] on p "Sign out" at bounding box center [760, 235] width 30 height 12
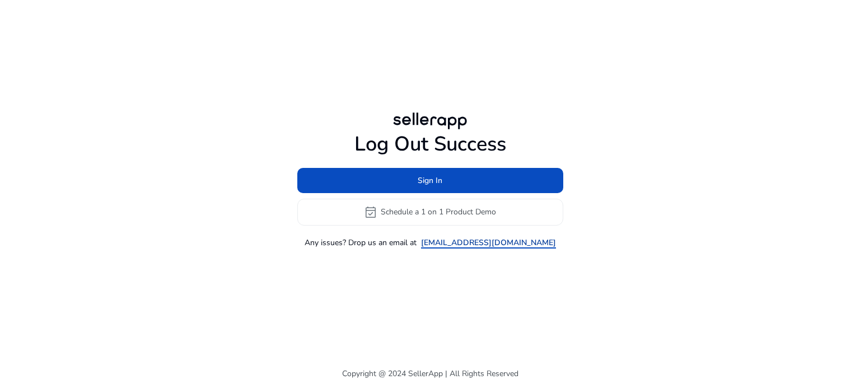
click at [481, 241] on link "support@sellerapp.com" at bounding box center [488, 243] width 135 height 12
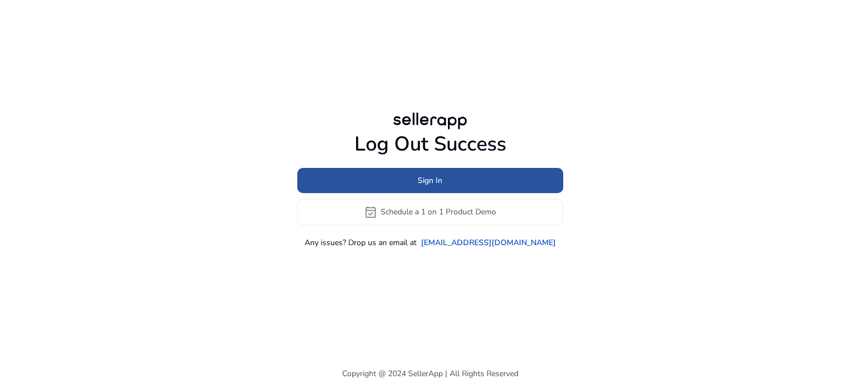
click at [437, 186] on span "Sign In" at bounding box center [430, 181] width 25 height 12
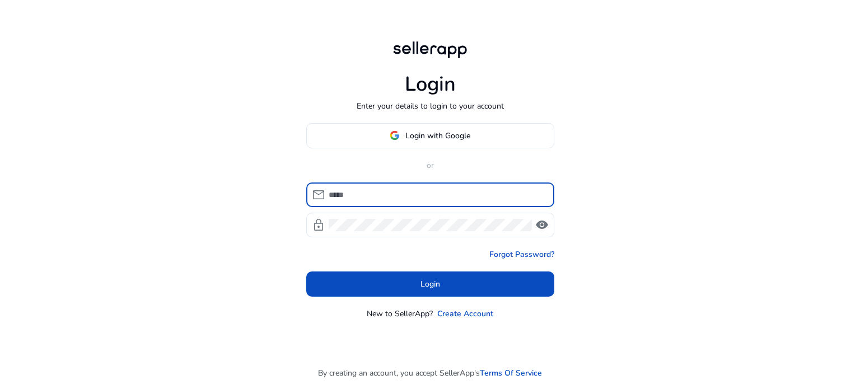
click at [428, 196] on input at bounding box center [437, 195] width 217 height 12
type input "**********"
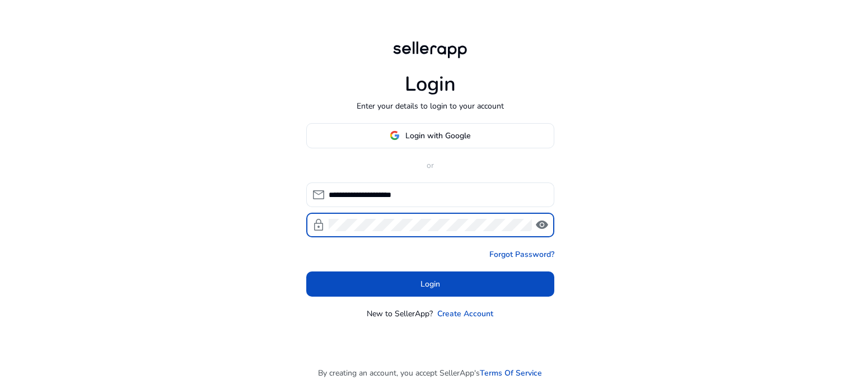
click button "Login" at bounding box center [430, 284] width 248 height 25
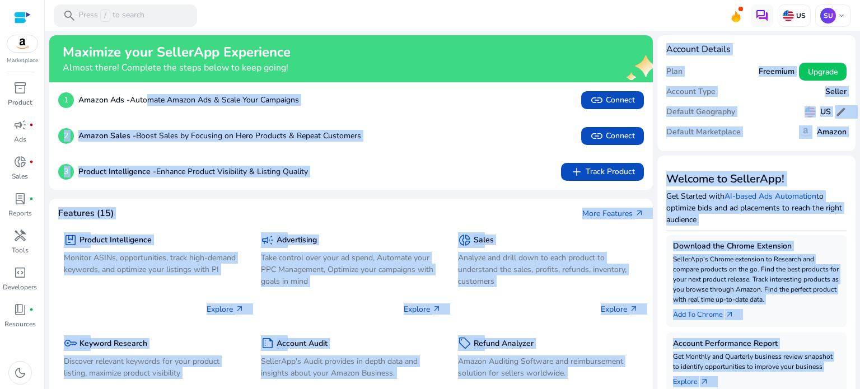
drag, startPoint x: 428, startPoint y: 217, endPoint x: 150, endPoint y: 82, distance: 309.0
click at [150, 82] on div "We are getting things ready for you... Maximize your SellerApp Experience Almos…" at bounding box center [452, 210] width 806 height 358
click at [526, 127] on div "2 Amazon Sales - Boost Sales by Focusing on Hero Products & Repeat Customers li…" at bounding box center [350, 136] width 603 height 36
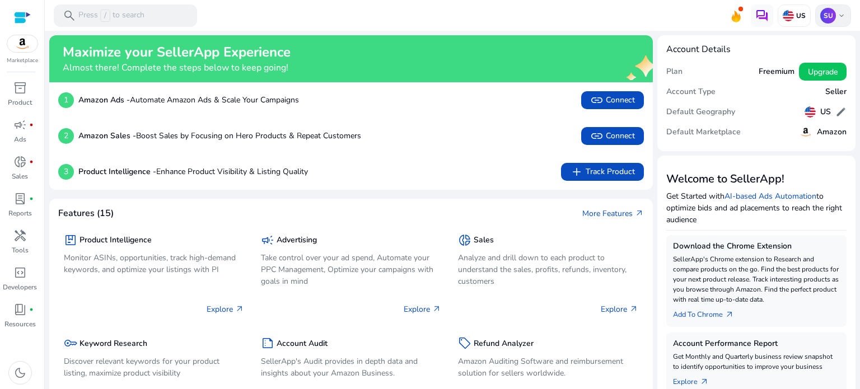
click at [837, 11] on span "keyboard_arrow_down" at bounding box center [841, 15] width 9 height 9
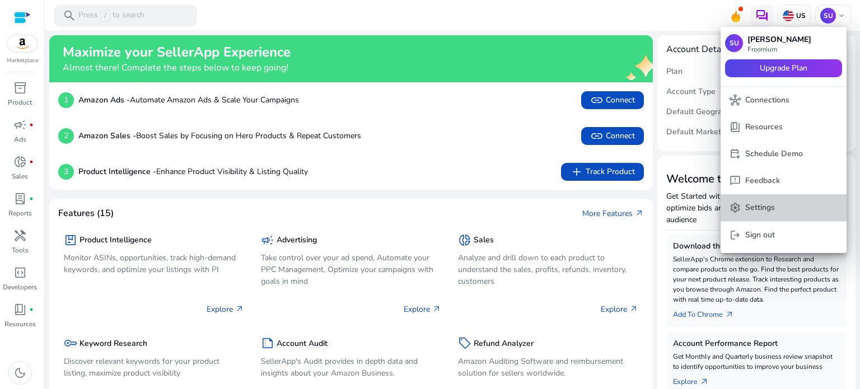
click at [749, 216] on button "settings Settings" at bounding box center [783, 207] width 126 height 27
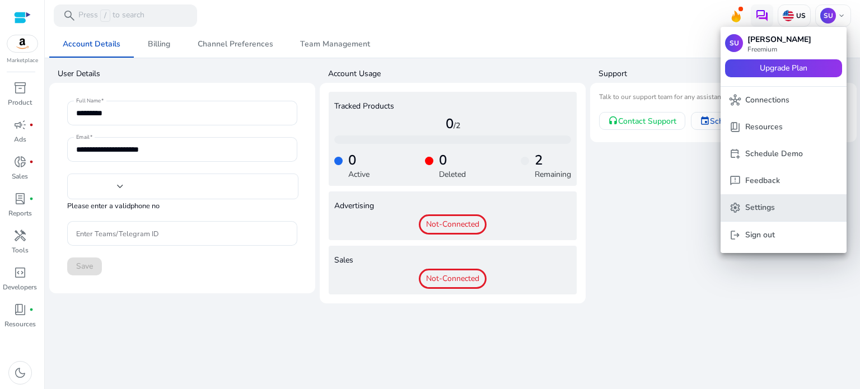
type input "****"
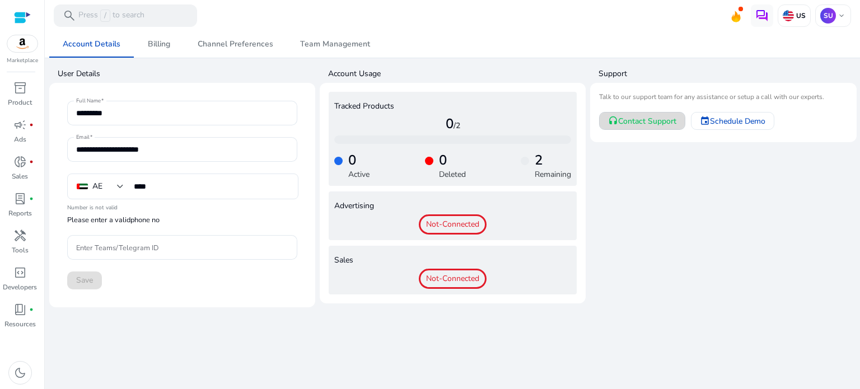
click at [652, 125] on span "Contact Support" at bounding box center [647, 121] width 58 height 12
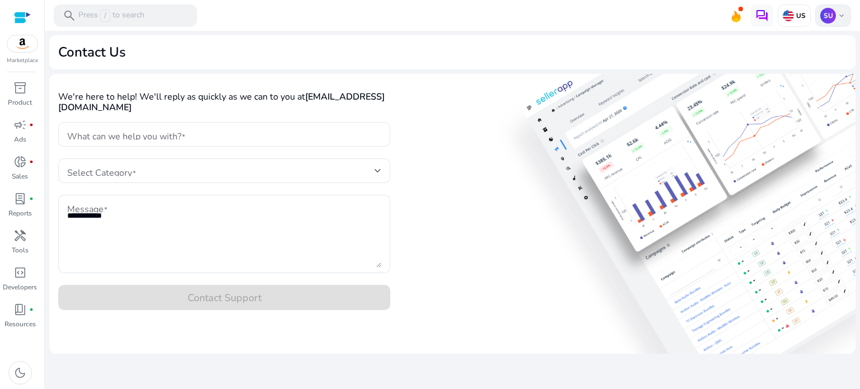
click at [842, 24] on div "SU keyboard_arrow_down" at bounding box center [833, 15] width 36 height 22
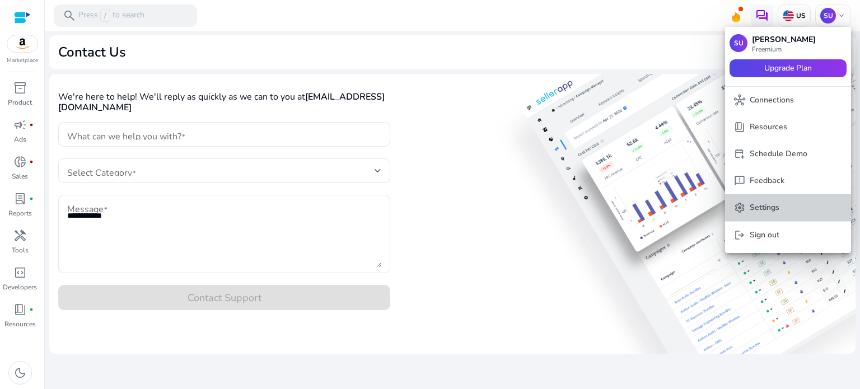
click at [765, 207] on p "Settings" at bounding box center [765, 208] width 30 height 12
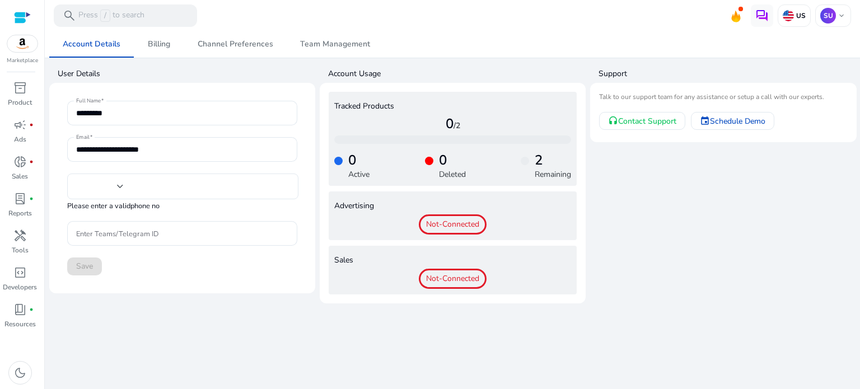
type input "****"
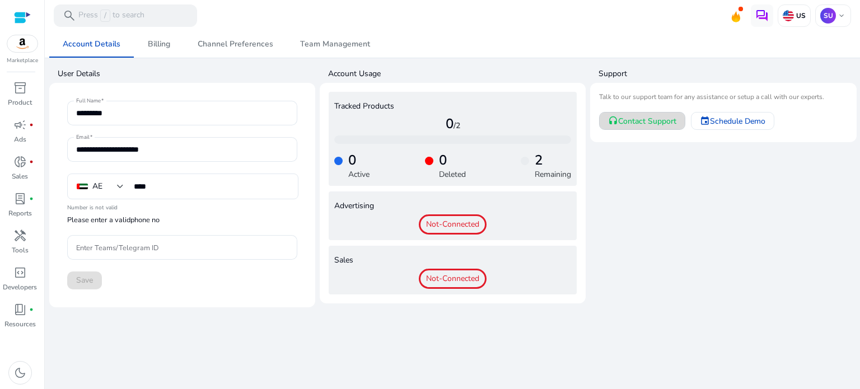
click at [645, 120] on span "Contact Support" at bounding box center [647, 121] width 58 height 12
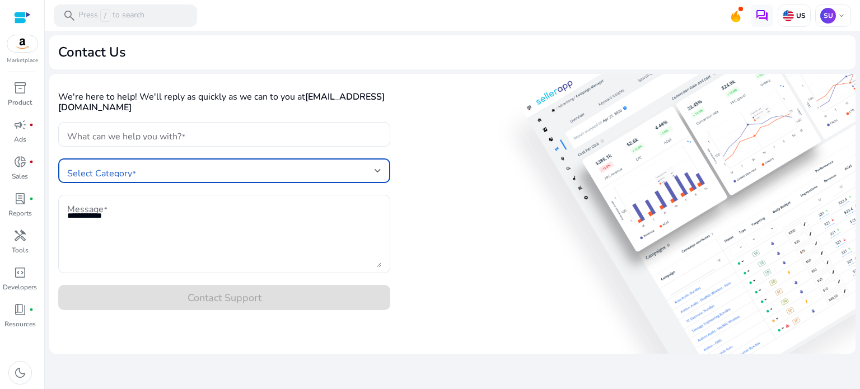
click at [183, 174] on span at bounding box center [220, 171] width 307 height 12
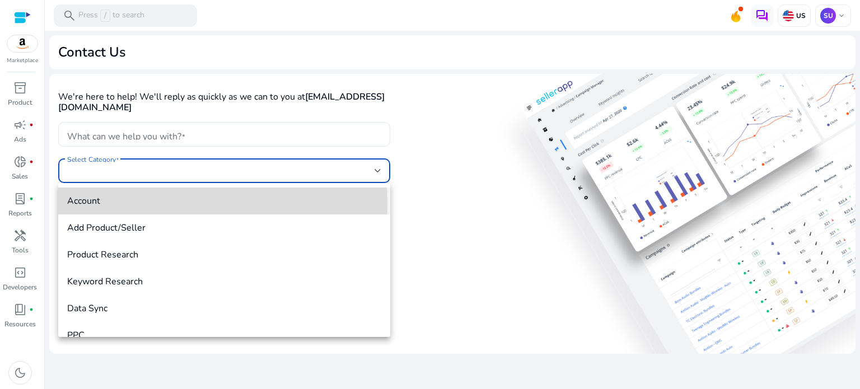
click at [129, 203] on span "Account" at bounding box center [224, 201] width 314 height 12
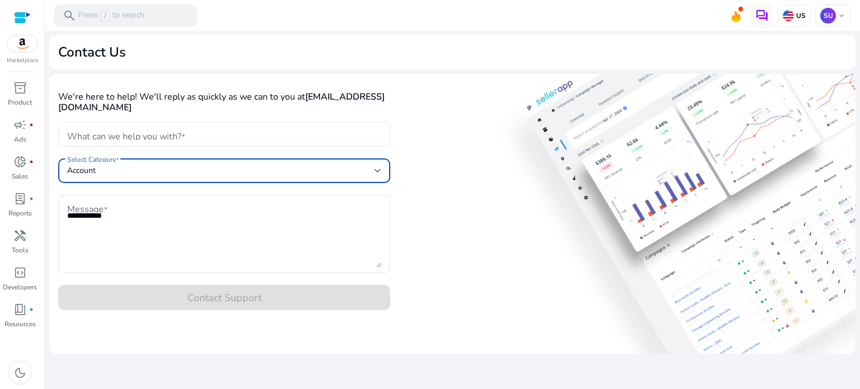
click at [157, 171] on div "Account" at bounding box center [220, 171] width 307 height 12
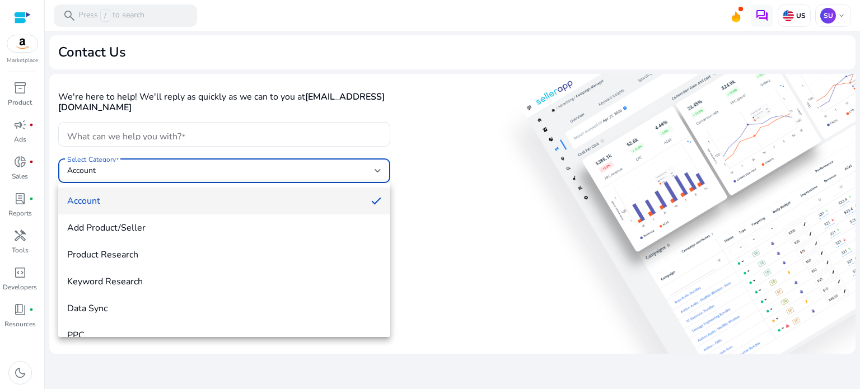
click at [157, 171] on div at bounding box center [430, 194] width 860 height 389
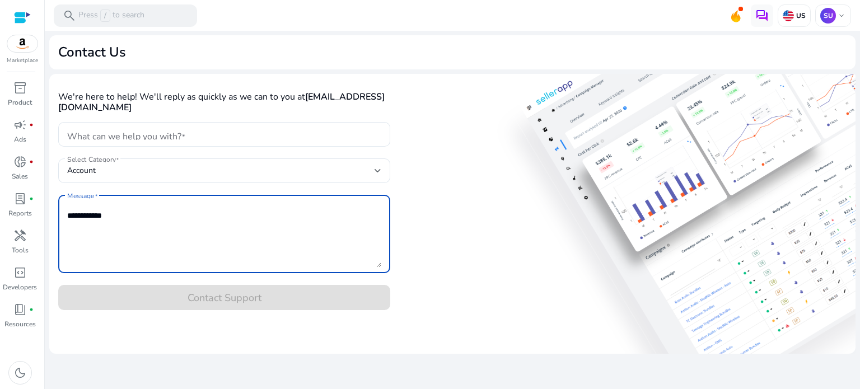
click at [101, 221] on textarea "Message" at bounding box center [224, 233] width 314 height 67
